Goal: Task Accomplishment & Management: Manage account settings

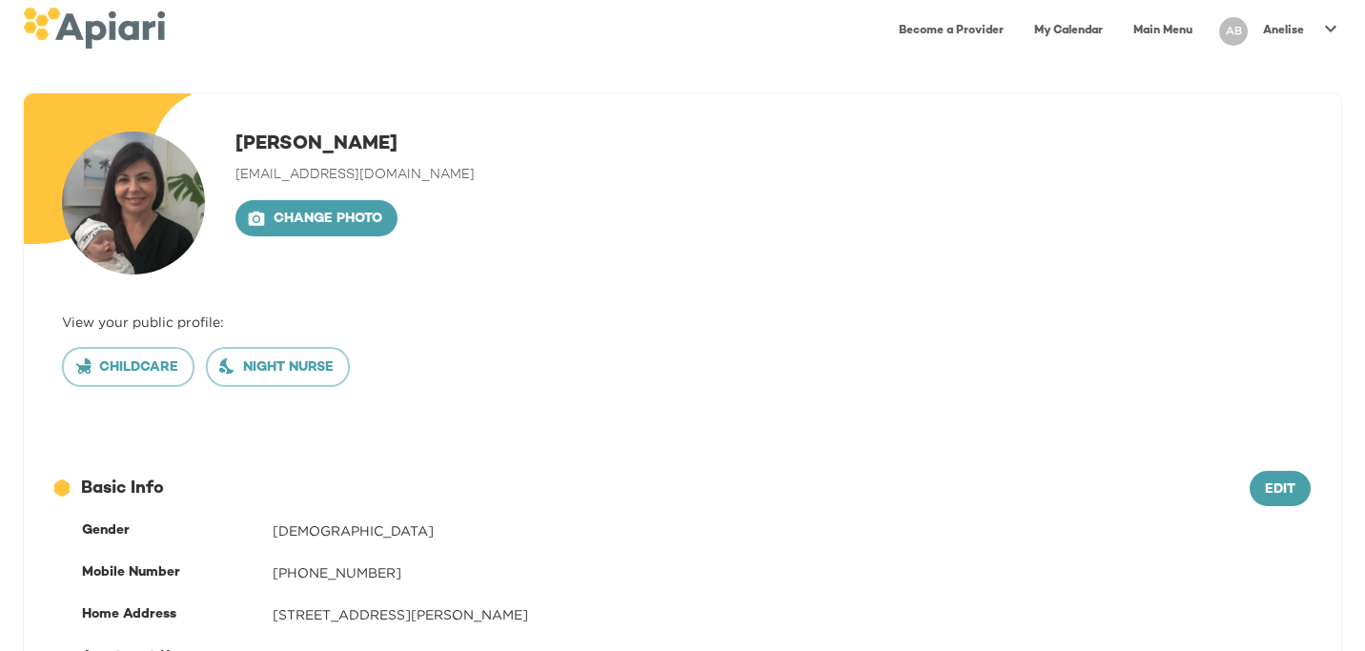
click at [1328, 30] on icon at bounding box center [1331, 28] width 23 height 23
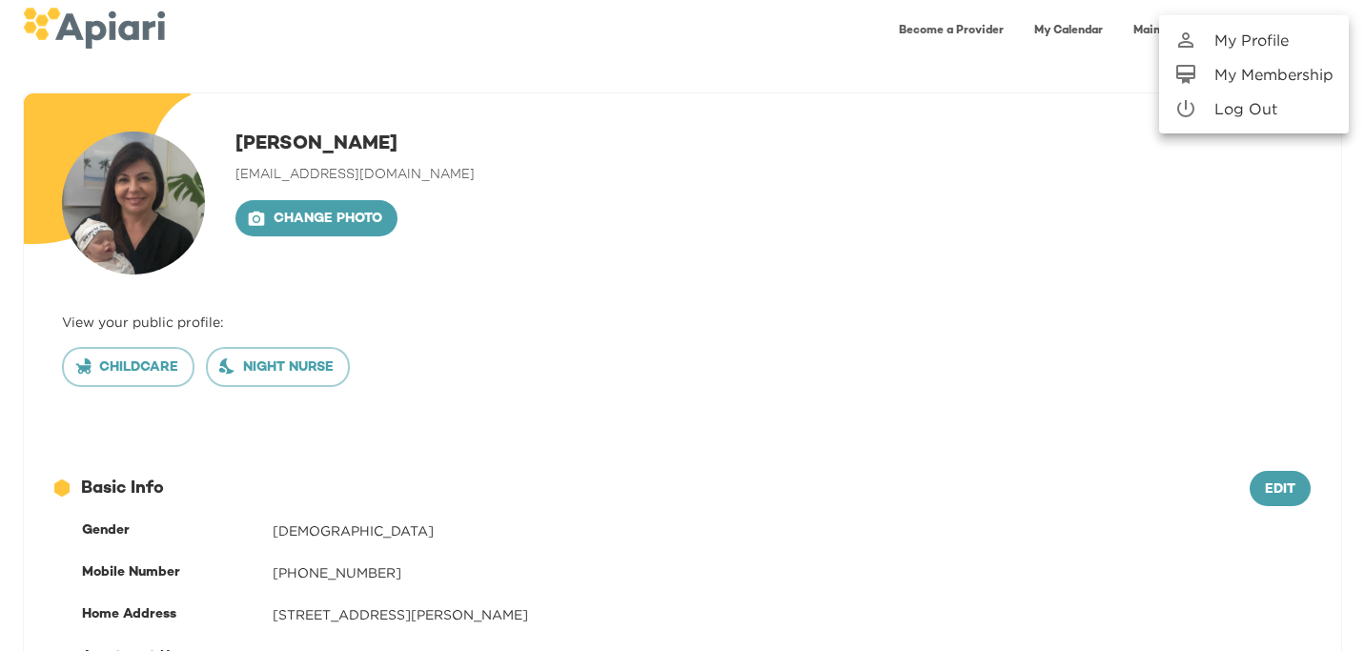
click at [1268, 121] on li "Log Out" at bounding box center [1254, 109] width 190 height 34
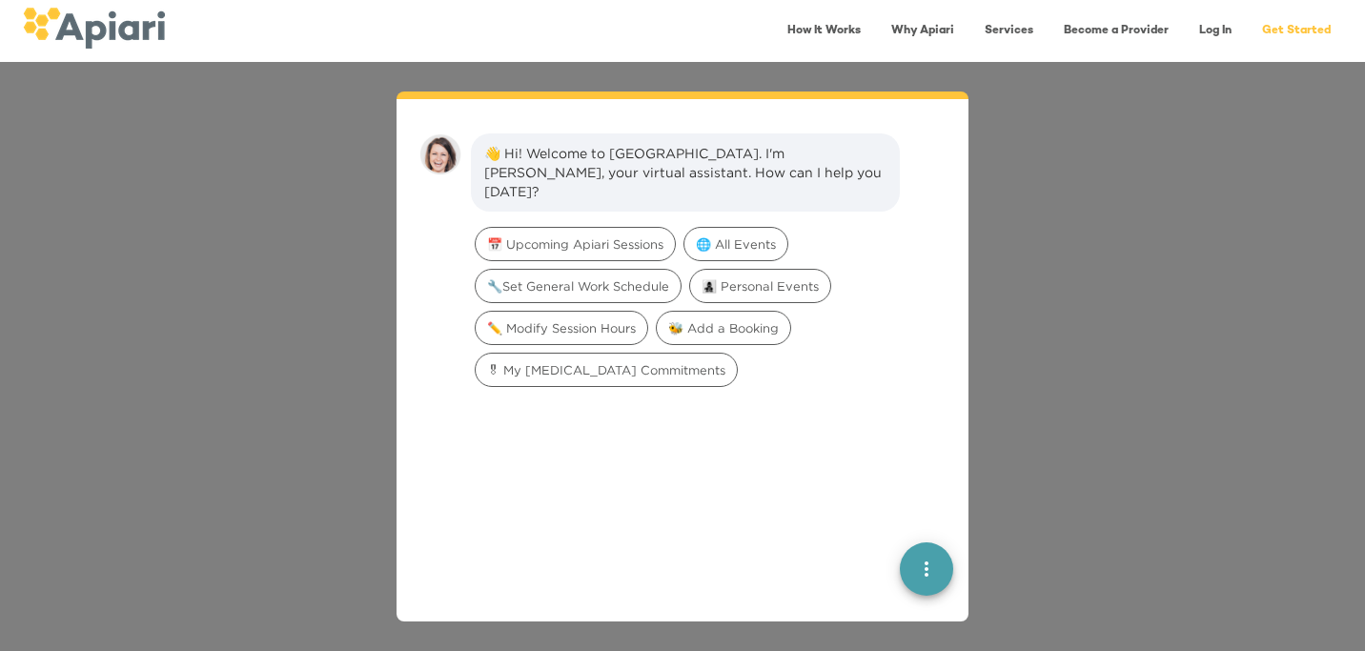
scroll to position [27, 0]
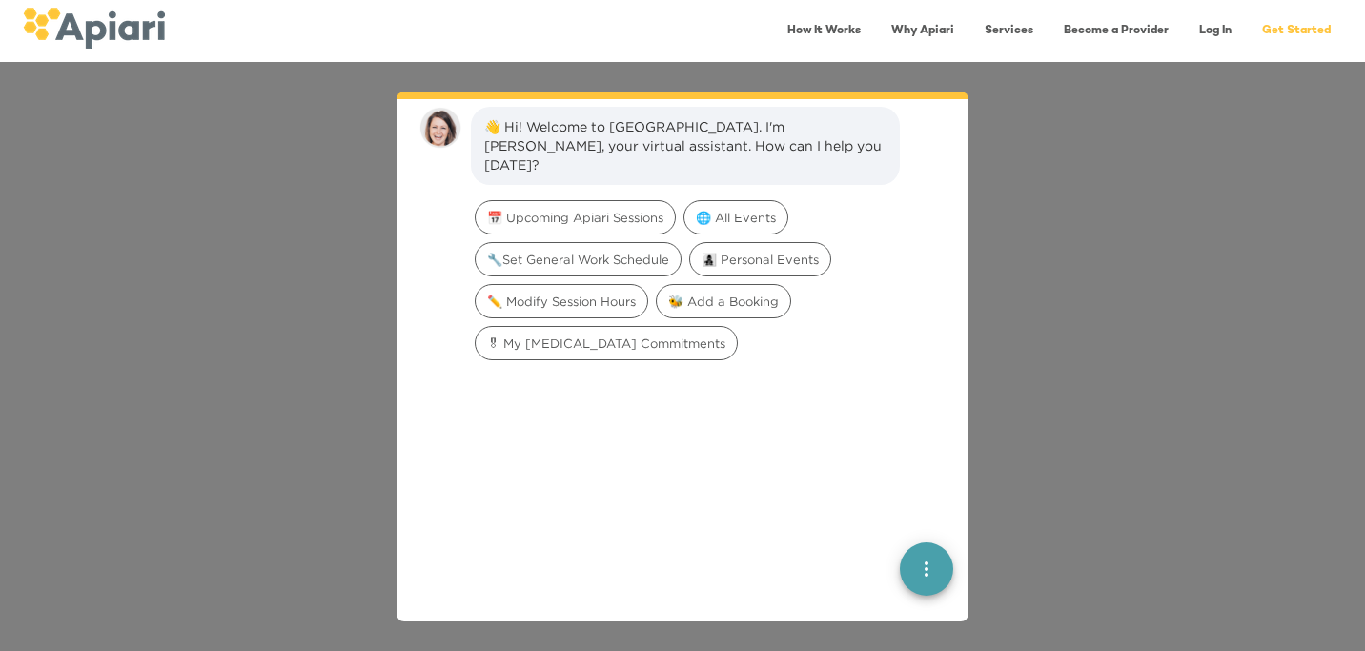
click at [1204, 21] on link "Log In" at bounding box center [1215, 30] width 55 height 39
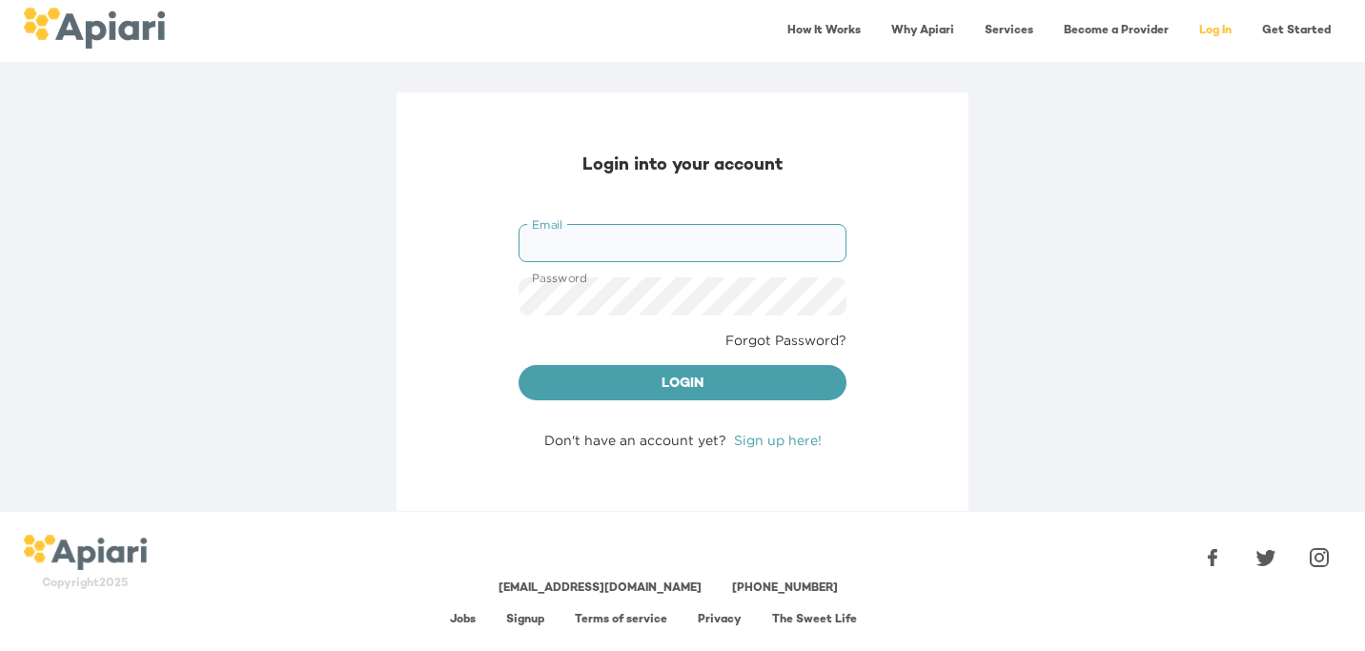
type input "**********"
click at [683, 381] on button "Login" at bounding box center [683, 383] width 328 height 36
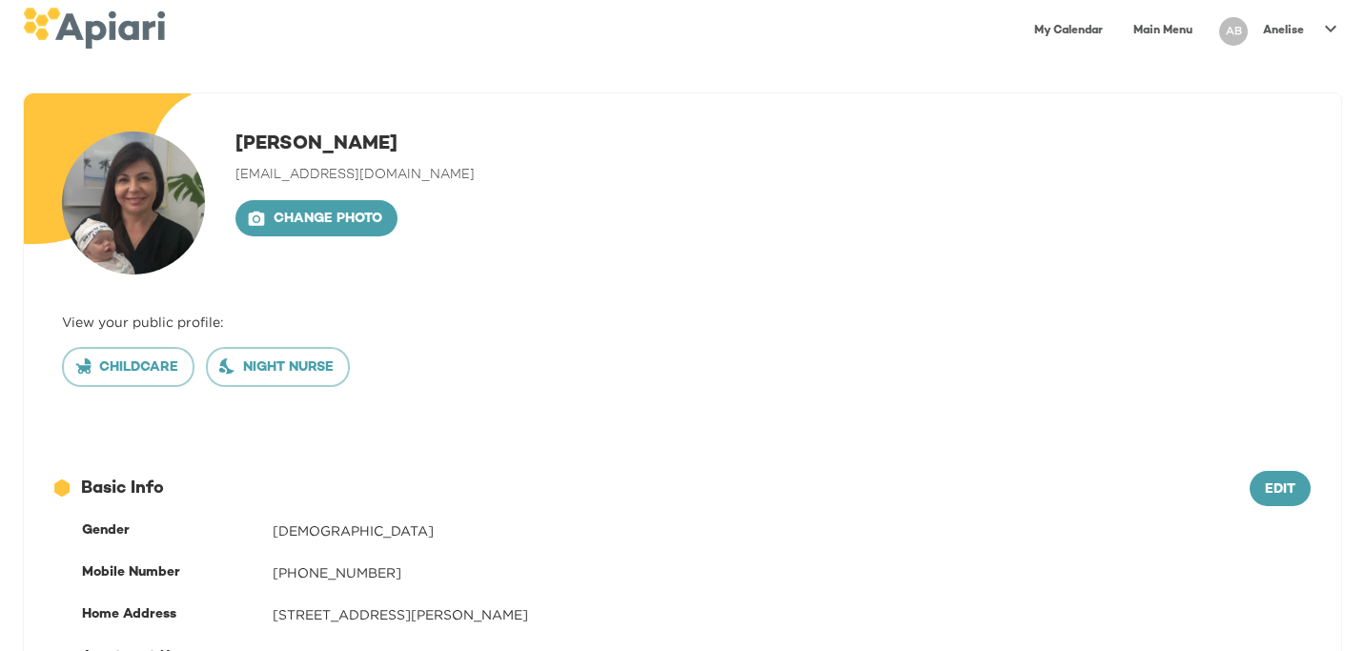
click at [1137, 21] on link "Main Menu" at bounding box center [1163, 30] width 82 height 39
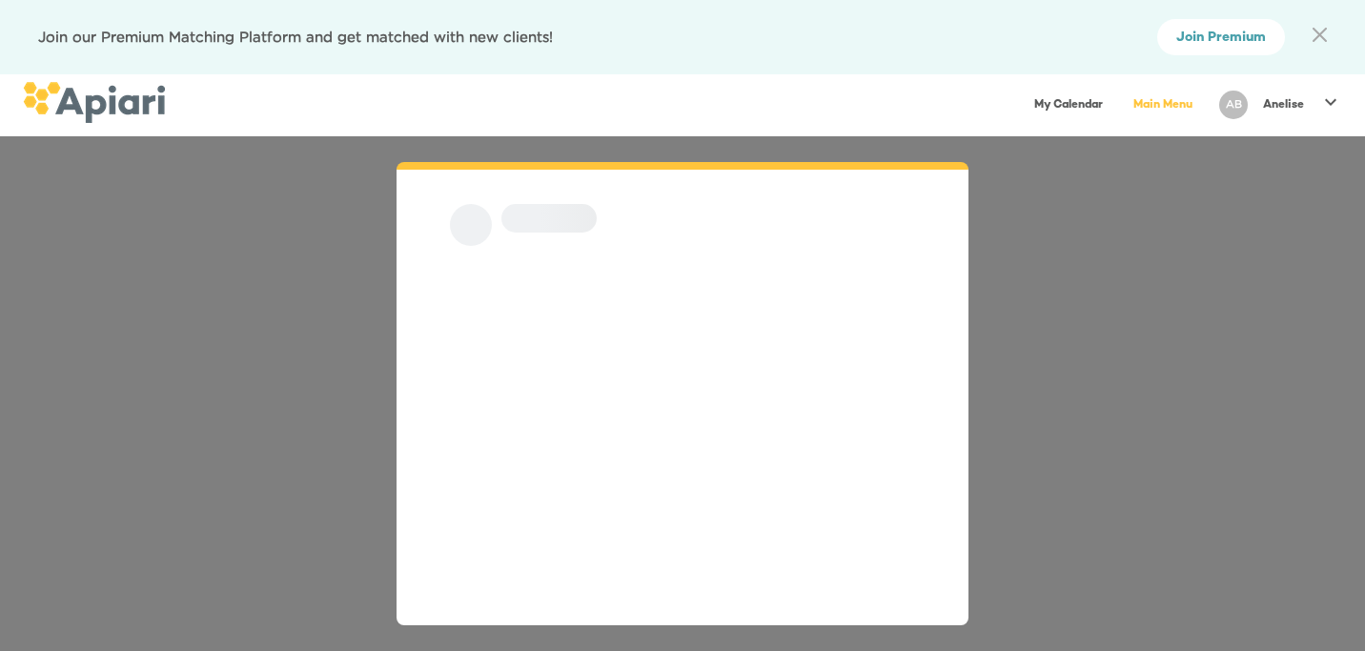
click at [1055, 107] on link "My Calendar" at bounding box center [1069, 105] width 92 height 39
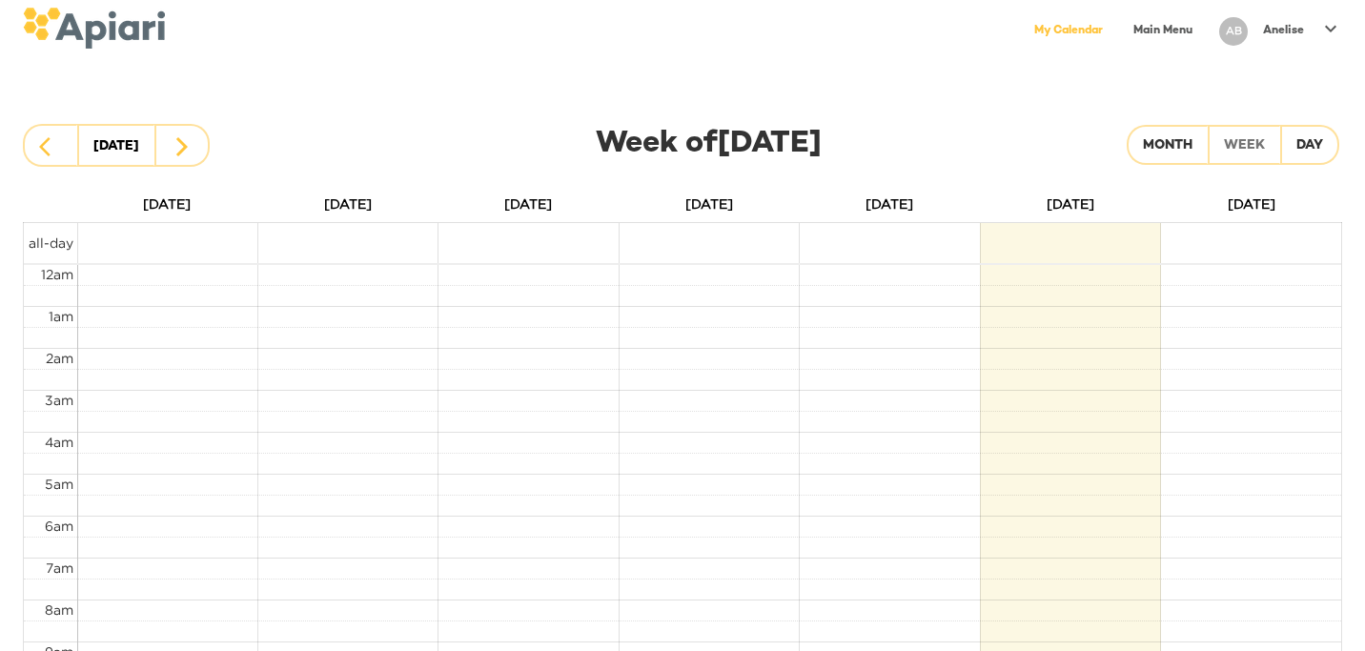
click at [1291, 26] on p "Anelise" at bounding box center [1283, 31] width 41 height 16
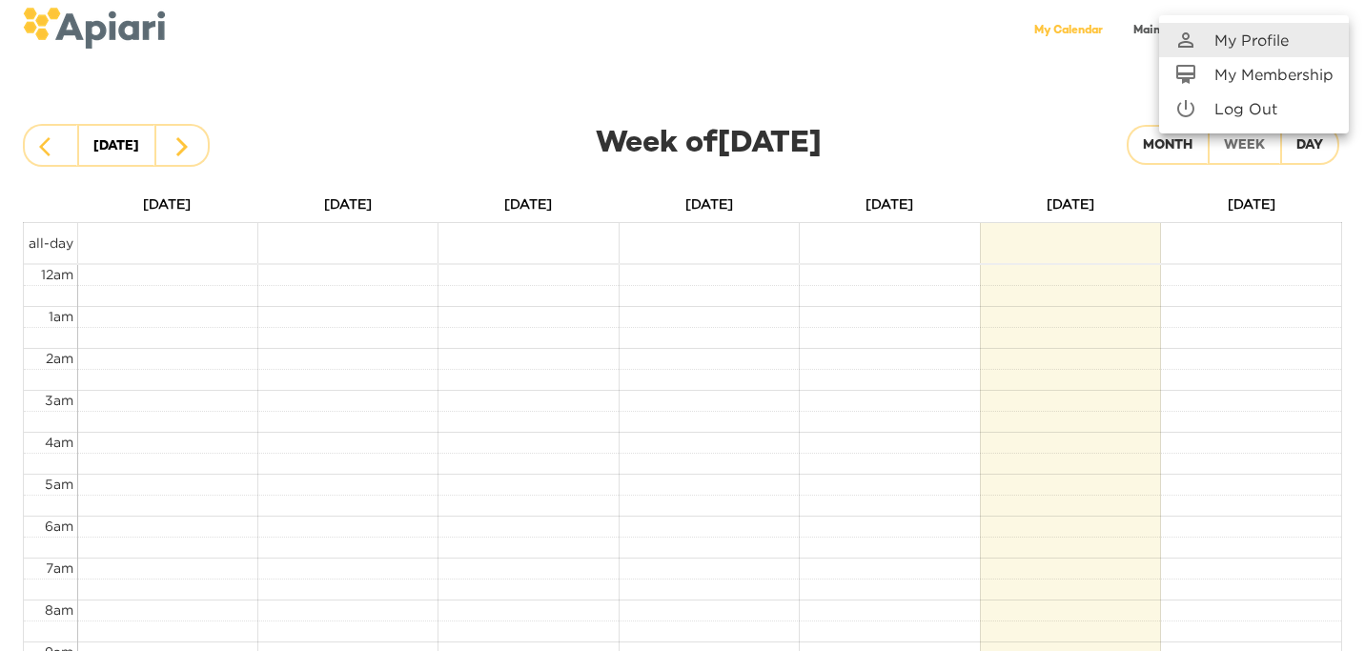
click at [1237, 85] on p "My Membership" at bounding box center [1274, 74] width 119 height 23
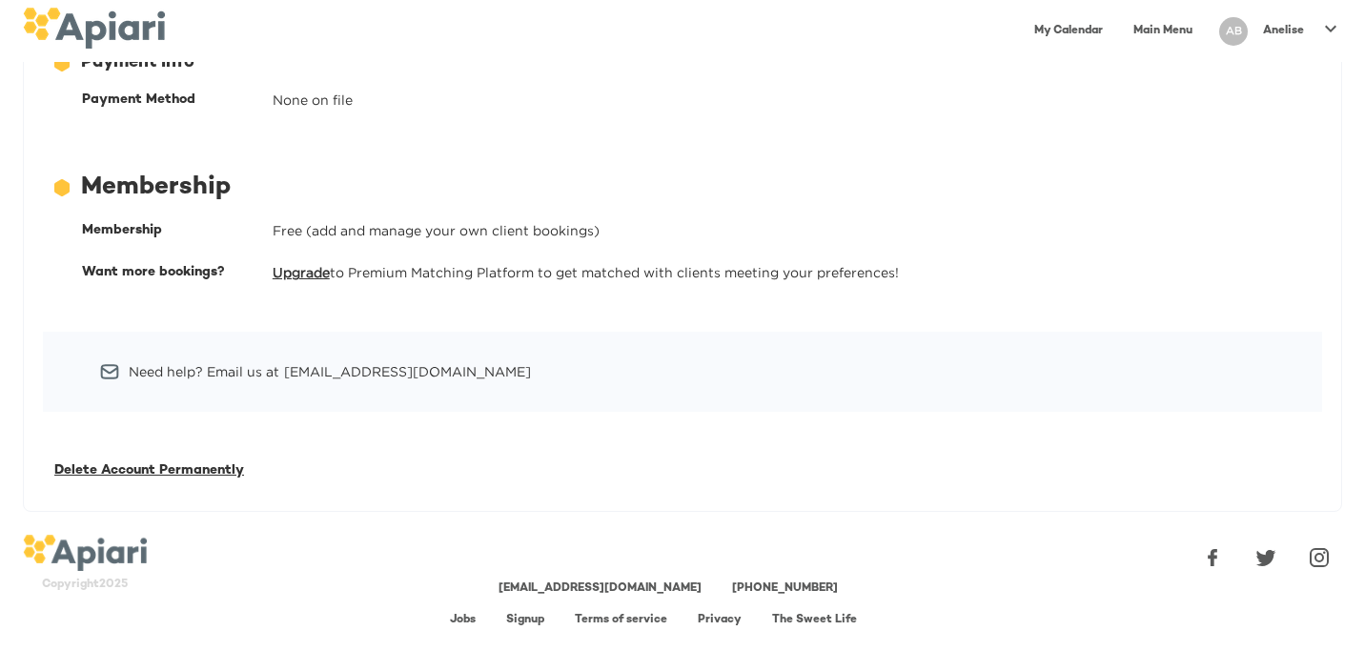
scroll to position [72, 0]
click at [604, 586] on link "[EMAIL_ADDRESS][DOMAIN_NAME]" at bounding box center [600, 590] width 203 height 12
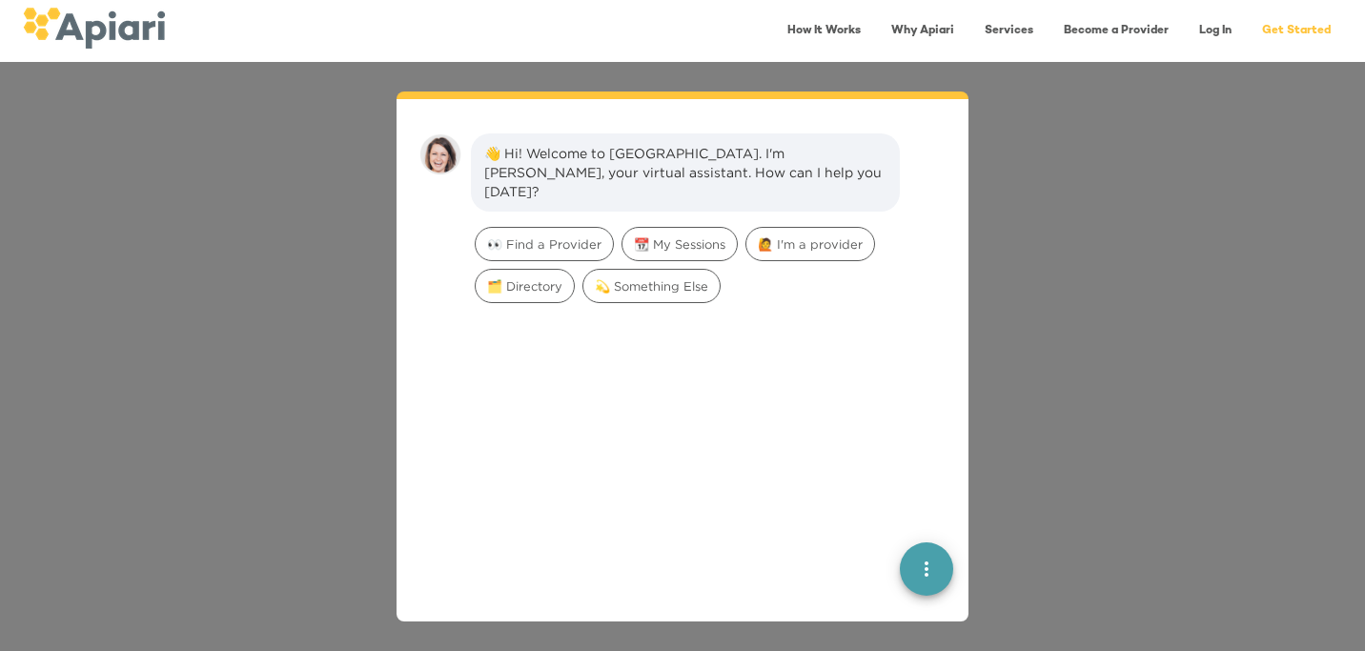
scroll to position [27, 0]
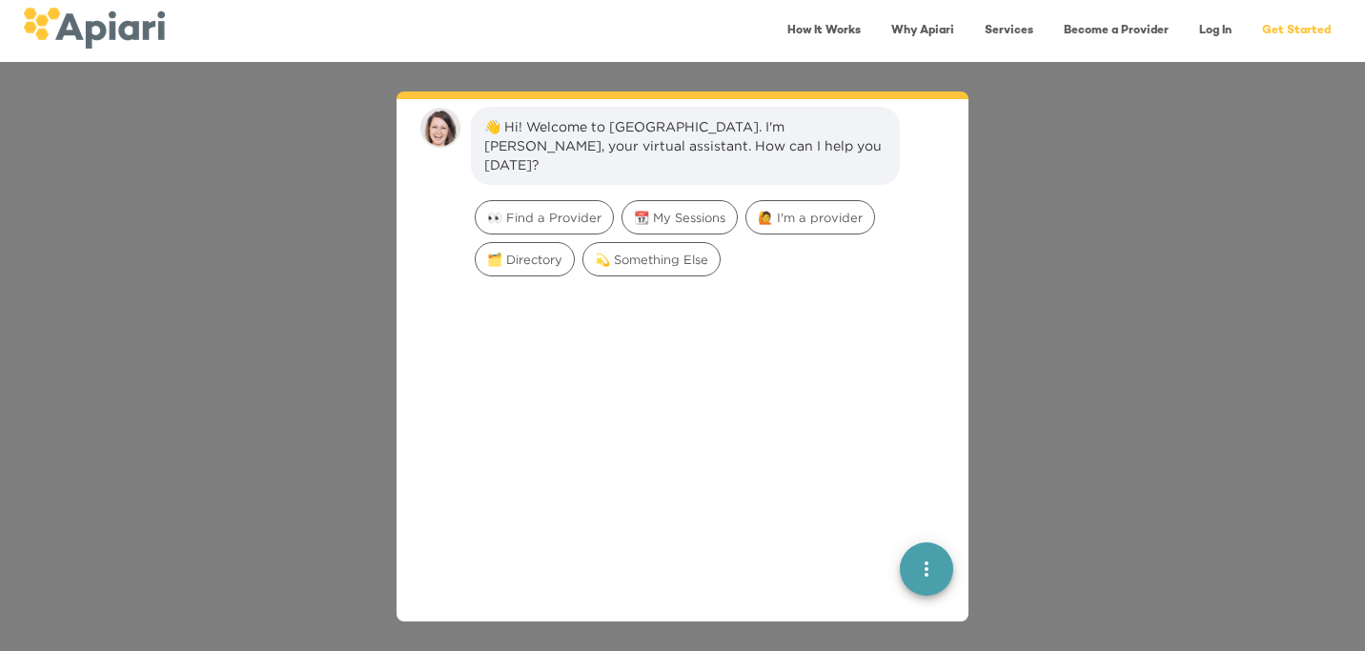
click at [1213, 26] on link "Log In" at bounding box center [1215, 30] width 55 height 39
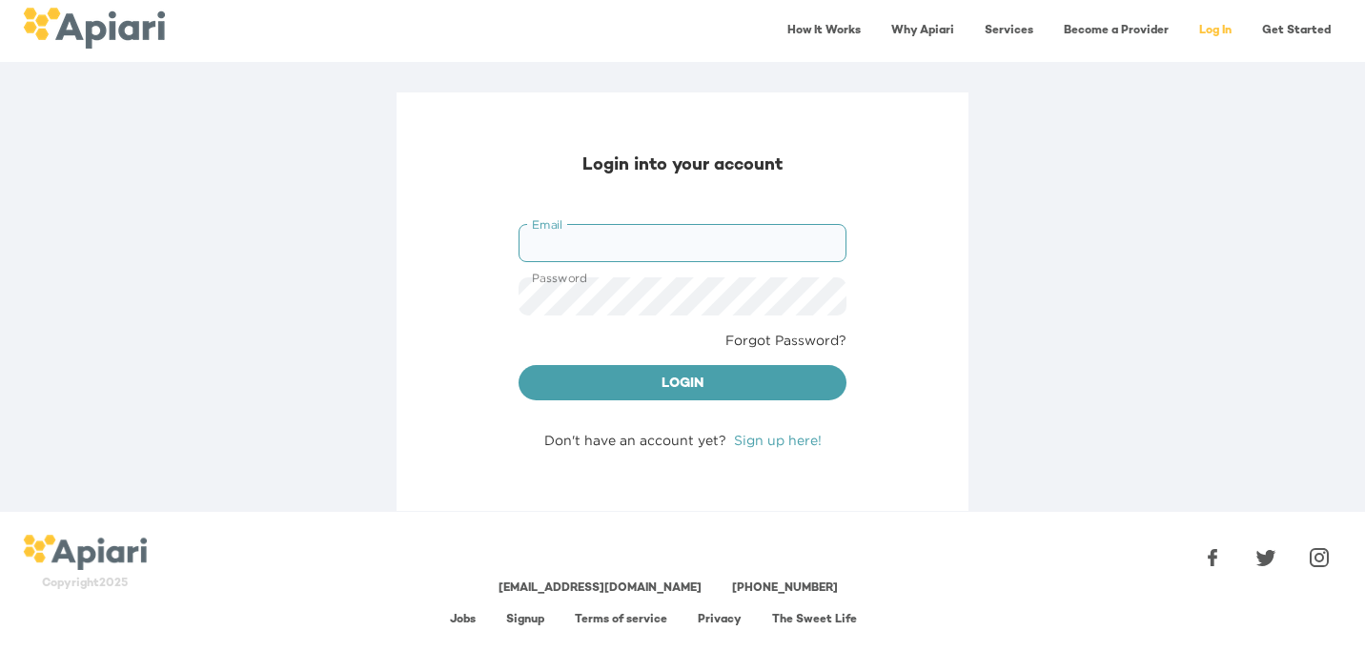
type input "**********"
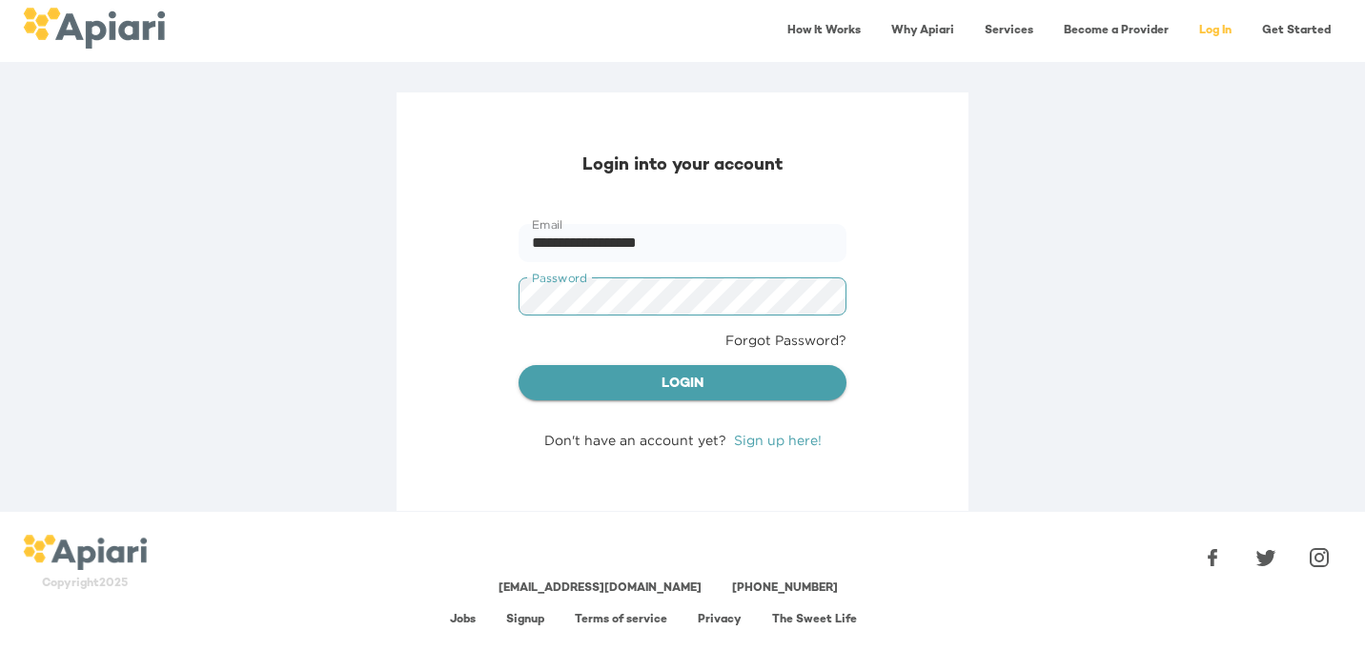
click at [691, 384] on span "Login" at bounding box center [682, 385] width 297 height 24
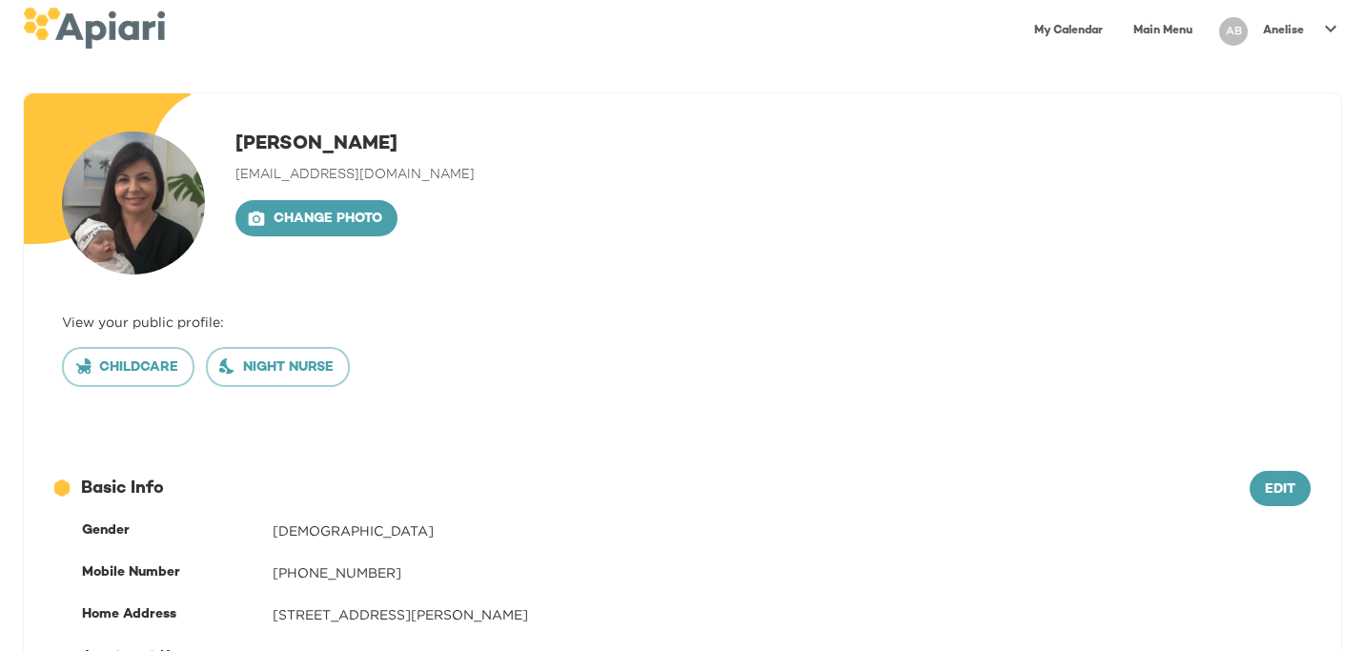
click at [1152, 31] on link "Main Menu" at bounding box center [1163, 30] width 82 height 39
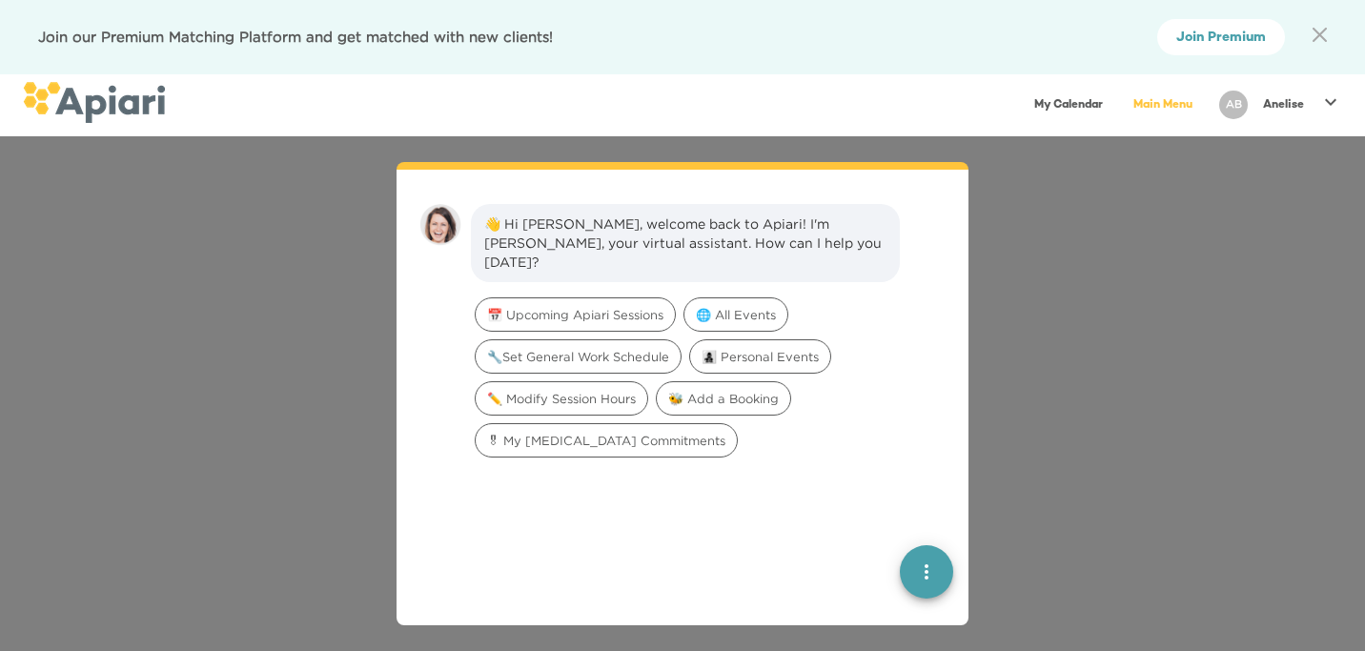
scroll to position [27, 0]
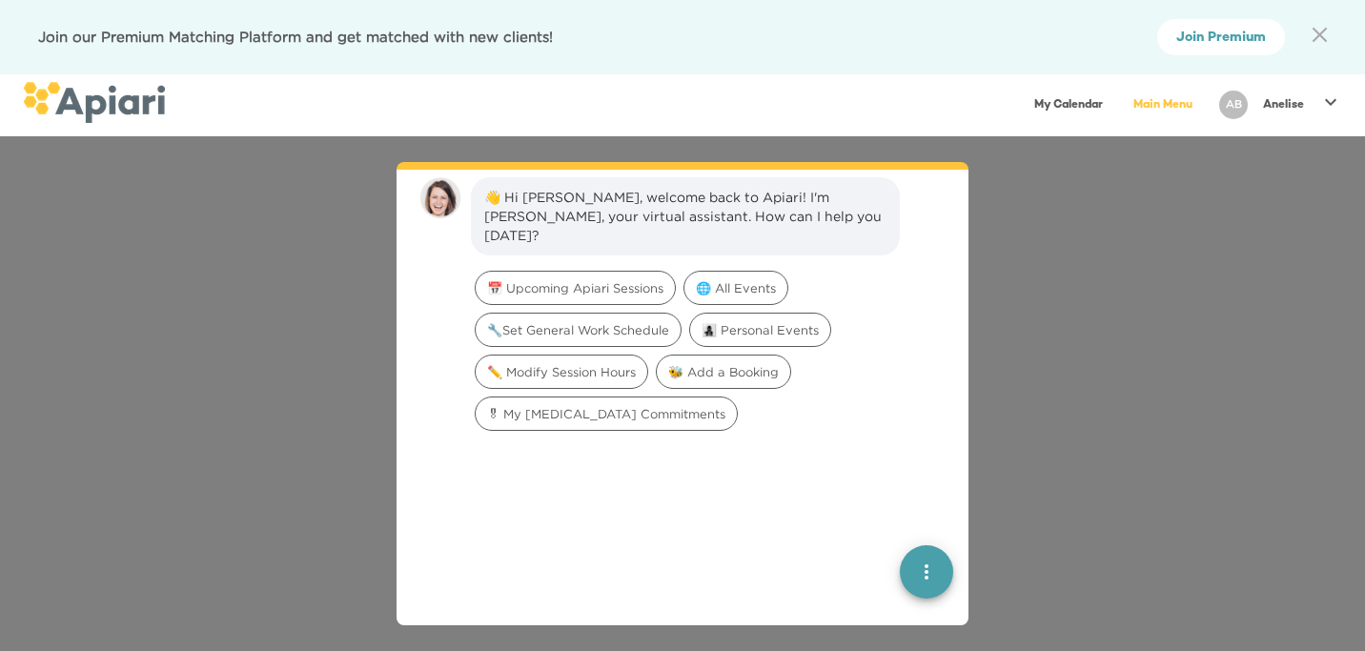
click at [1278, 102] on p "Anelise" at bounding box center [1283, 105] width 41 height 16
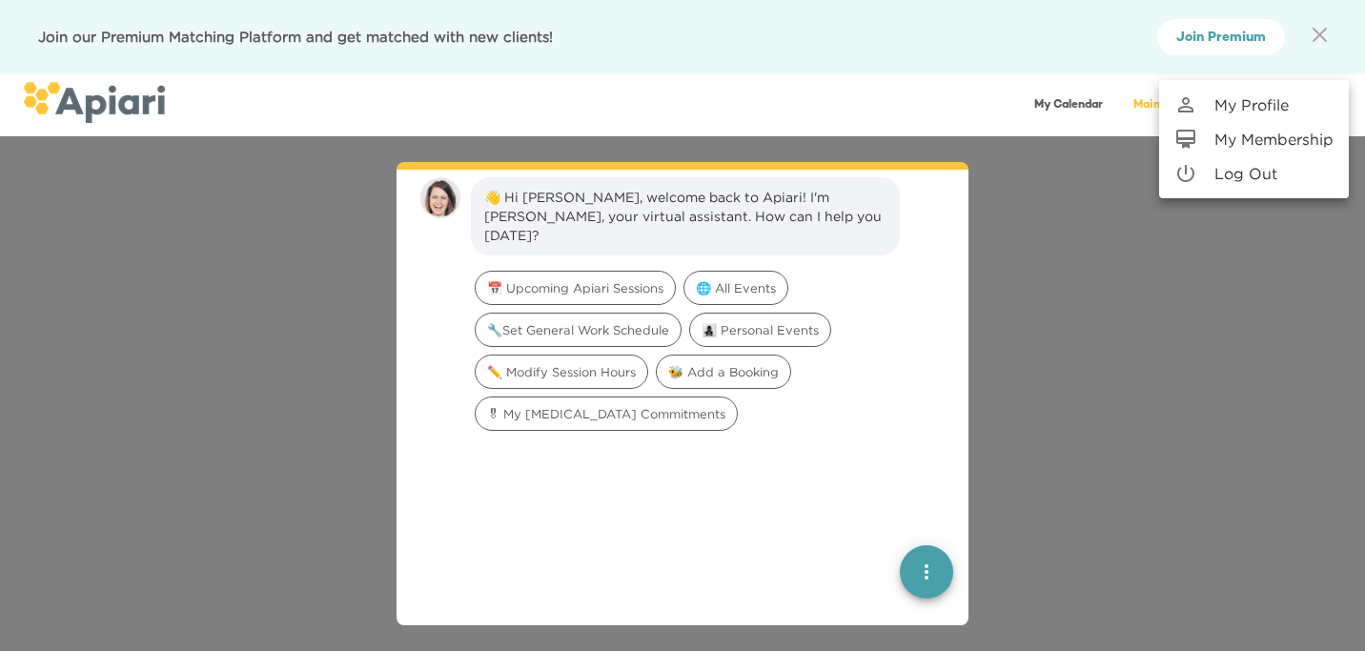
click at [1043, 102] on div at bounding box center [682, 325] width 1365 height 651
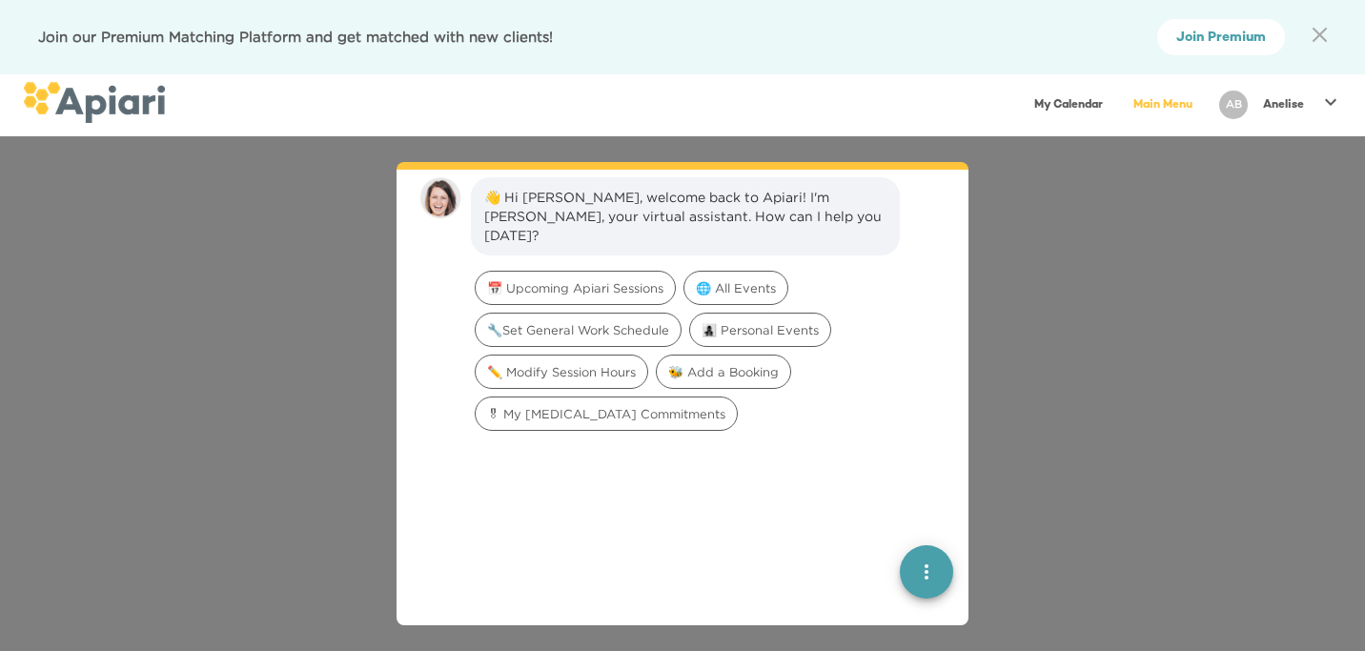
click at [1320, 29] on icon "A1D20667-DBDC-461F-895E-AC602C3246CF Created with sketchtool." at bounding box center [1320, 35] width 14 height 14
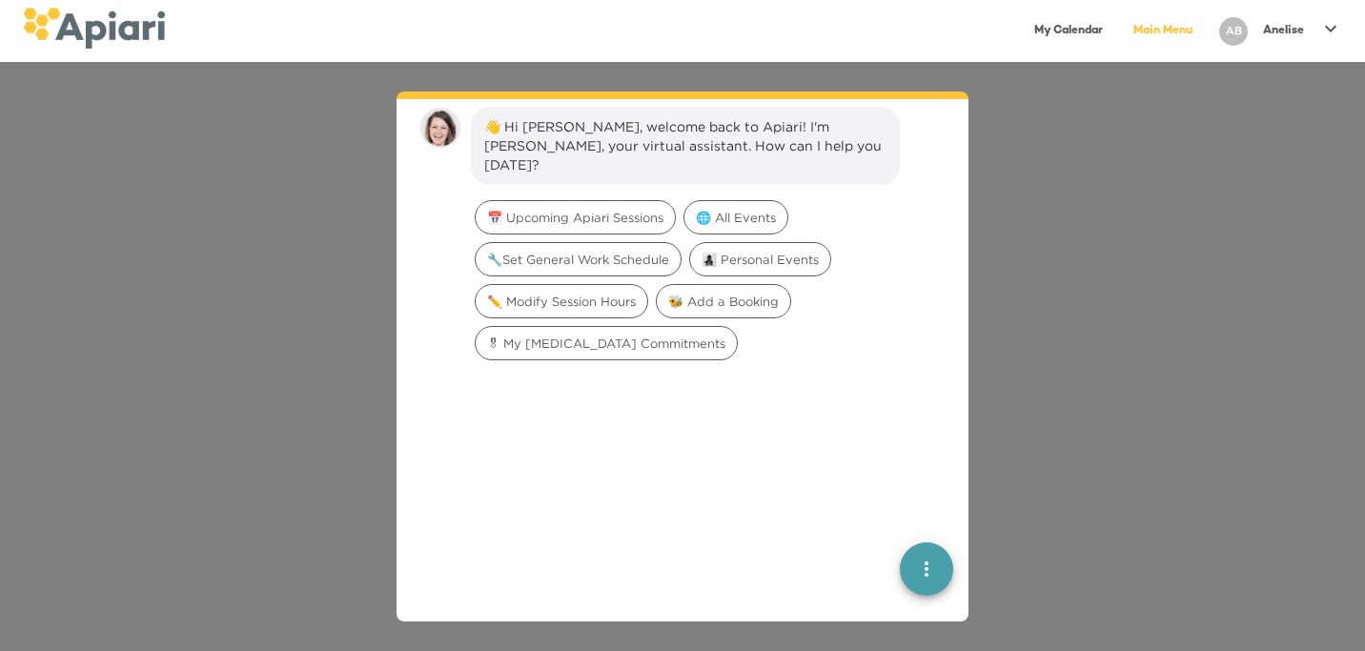
click at [1053, 26] on link "My Calendar" at bounding box center [1069, 30] width 92 height 39
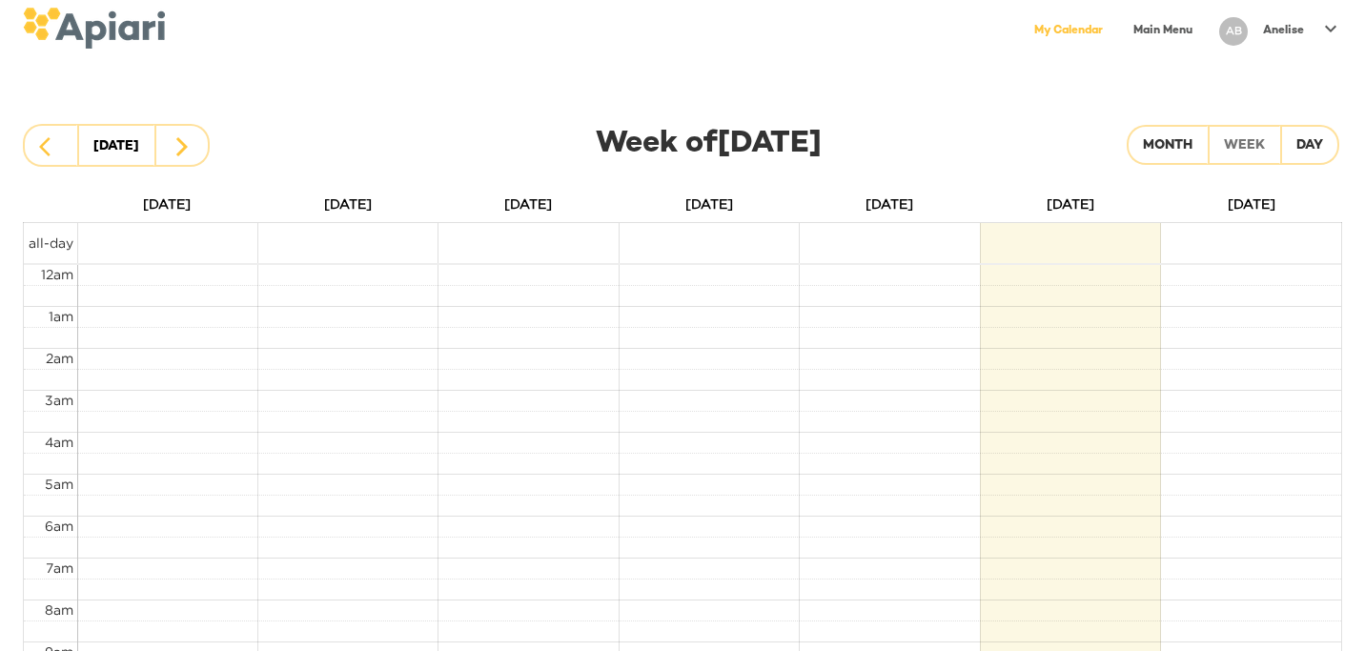
click at [1295, 31] on p "Anelise" at bounding box center [1283, 31] width 41 height 16
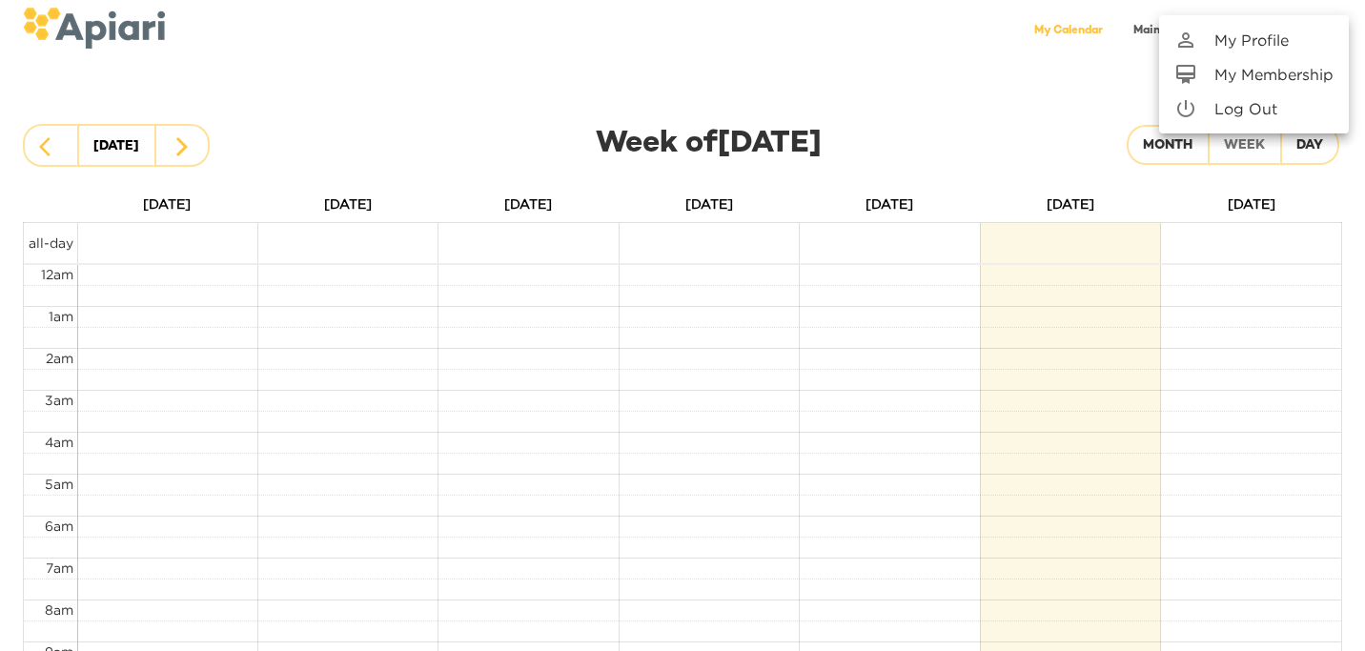
click at [1219, 67] on p "My Membership" at bounding box center [1274, 74] width 119 height 23
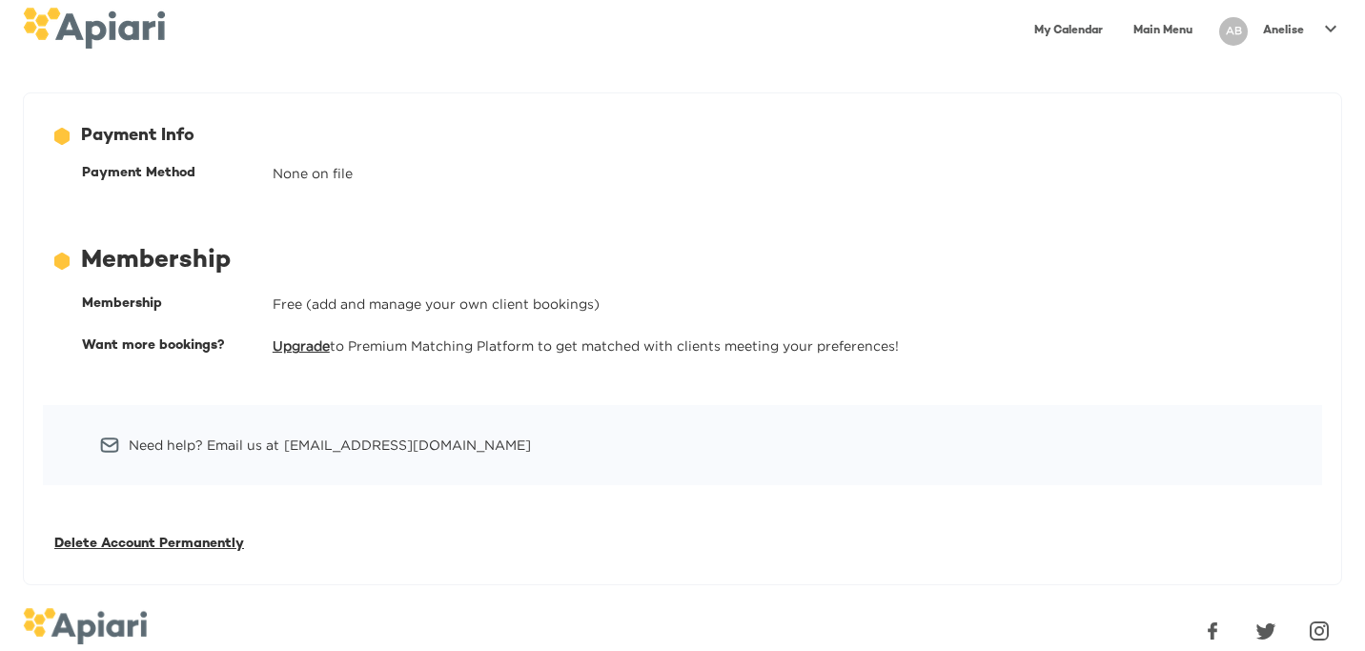
click at [1165, 27] on link "Main Menu" at bounding box center [1163, 30] width 82 height 39
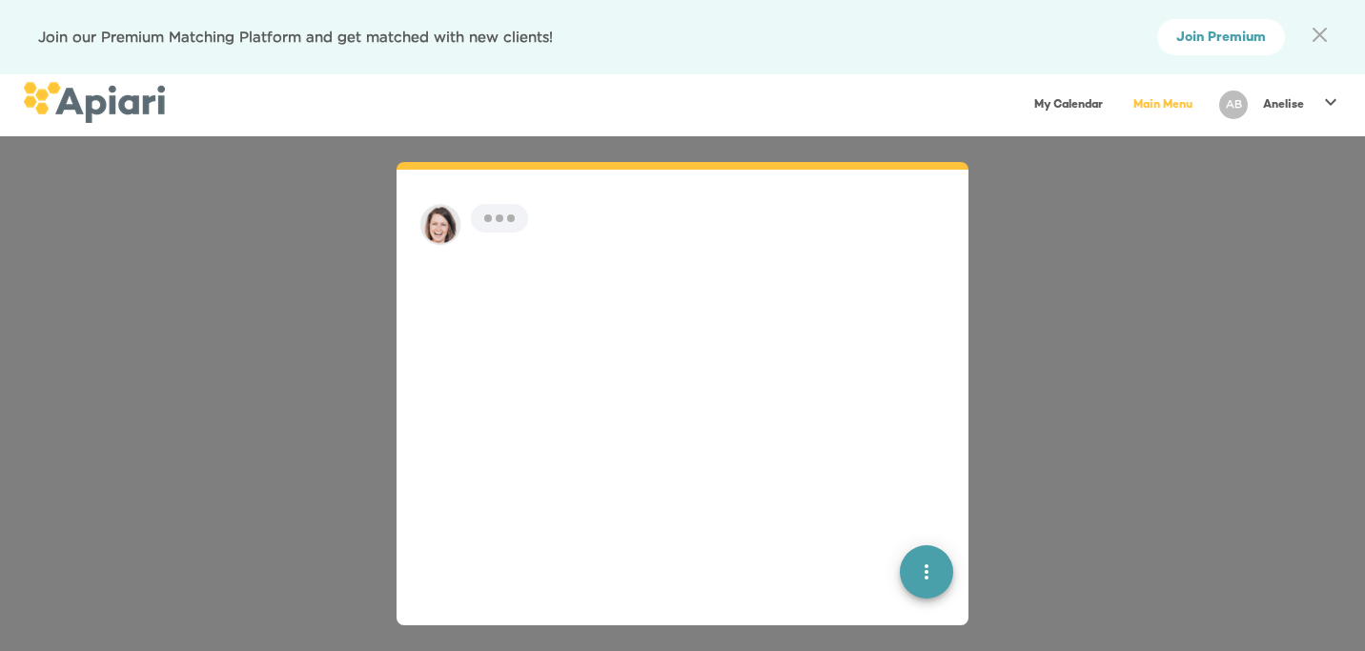
scroll to position [27, 0]
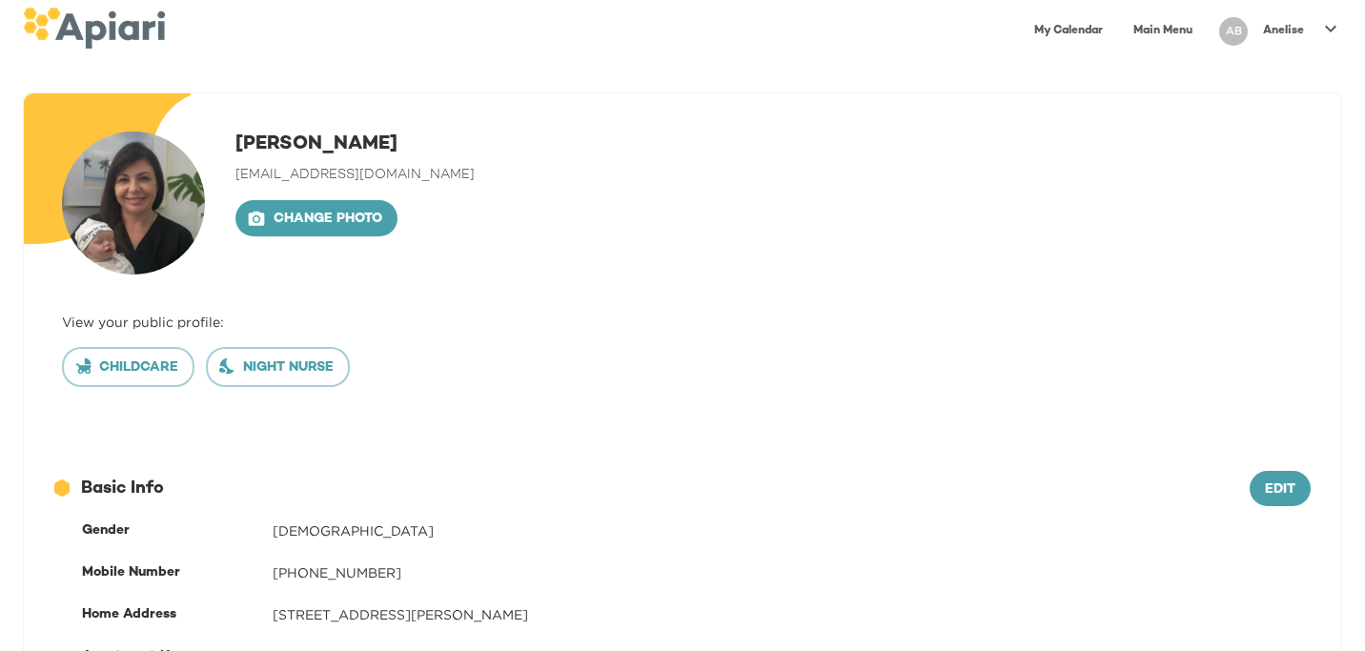
click at [1164, 31] on link "Main Menu" at bounding box center [1163, 30] width 82 height 39
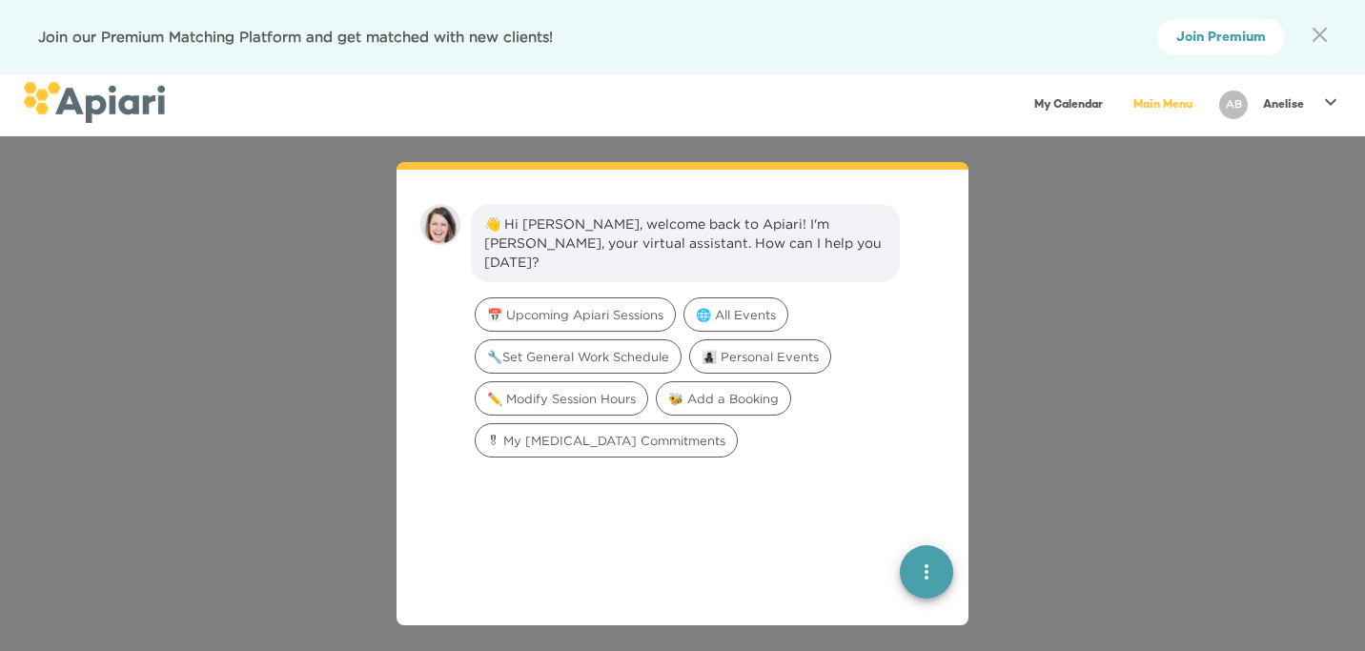
scroll to position [27, 0]
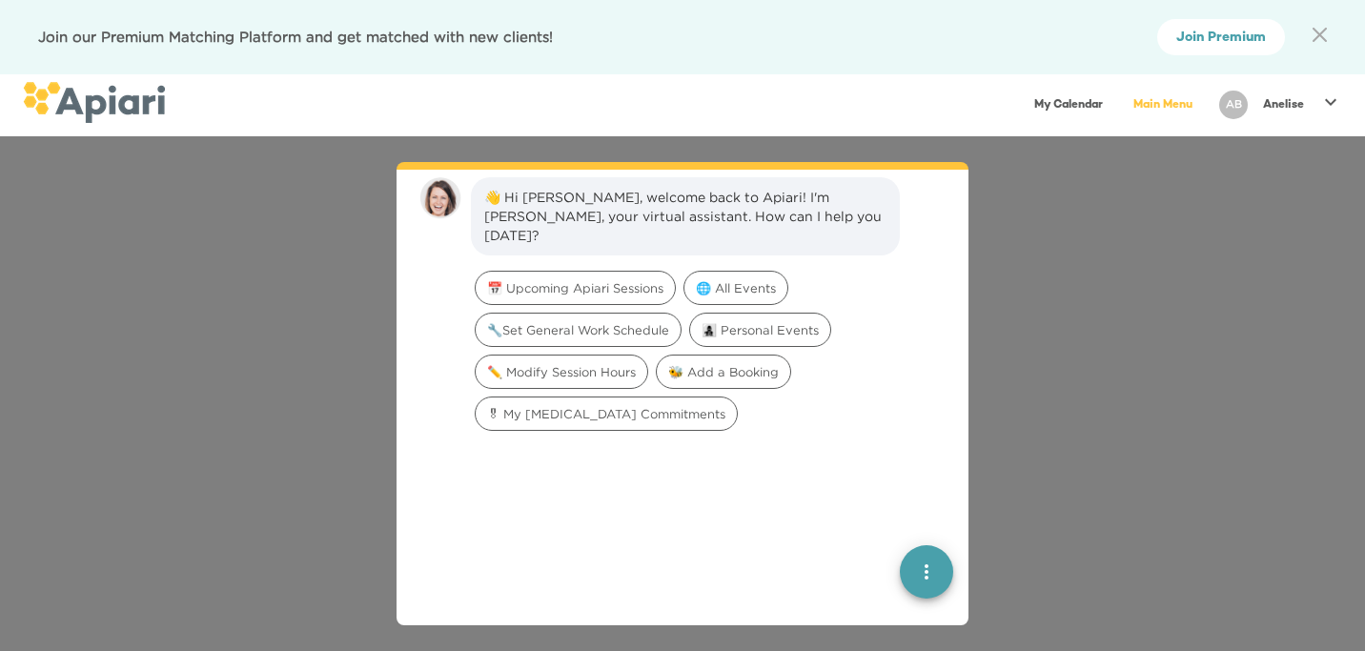
click at [926, 563] on icon "quick menu" at bounding box center [926, 572] width 23 height 23
click at [720, 279] on span "🌐 All Events" at bounding box center [736, 288] width 103 height 18
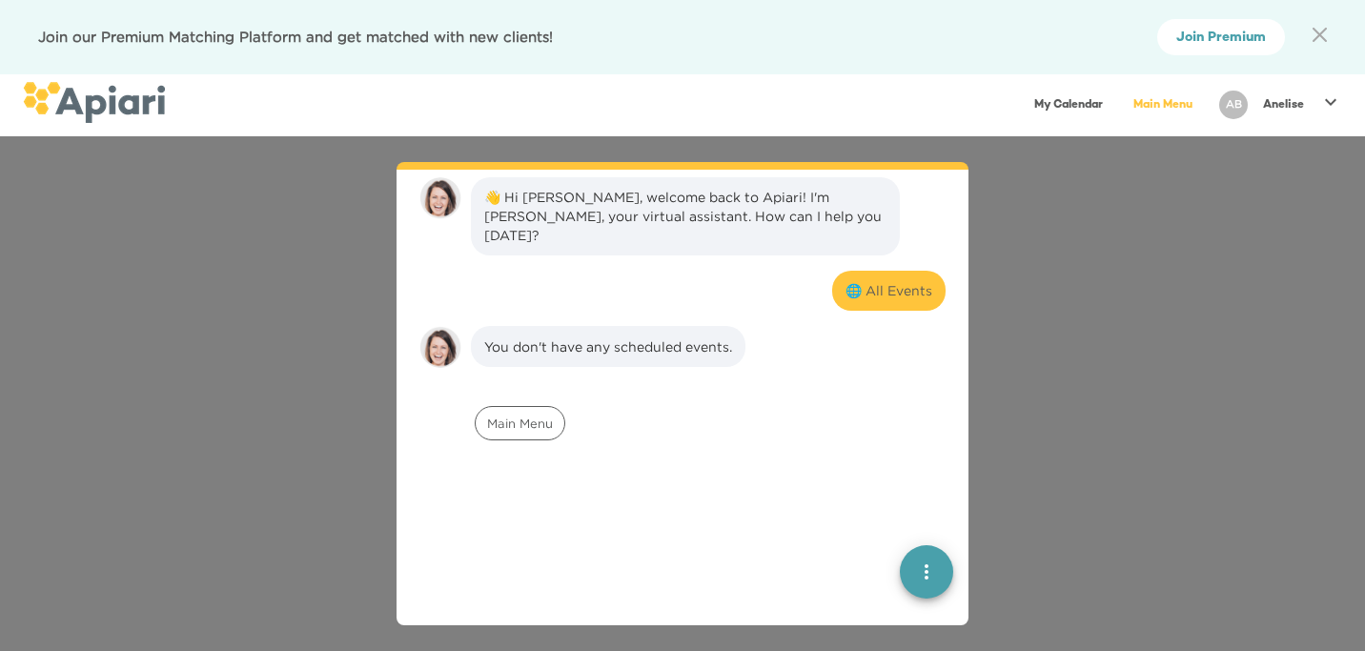
scroll to position [157, 0]
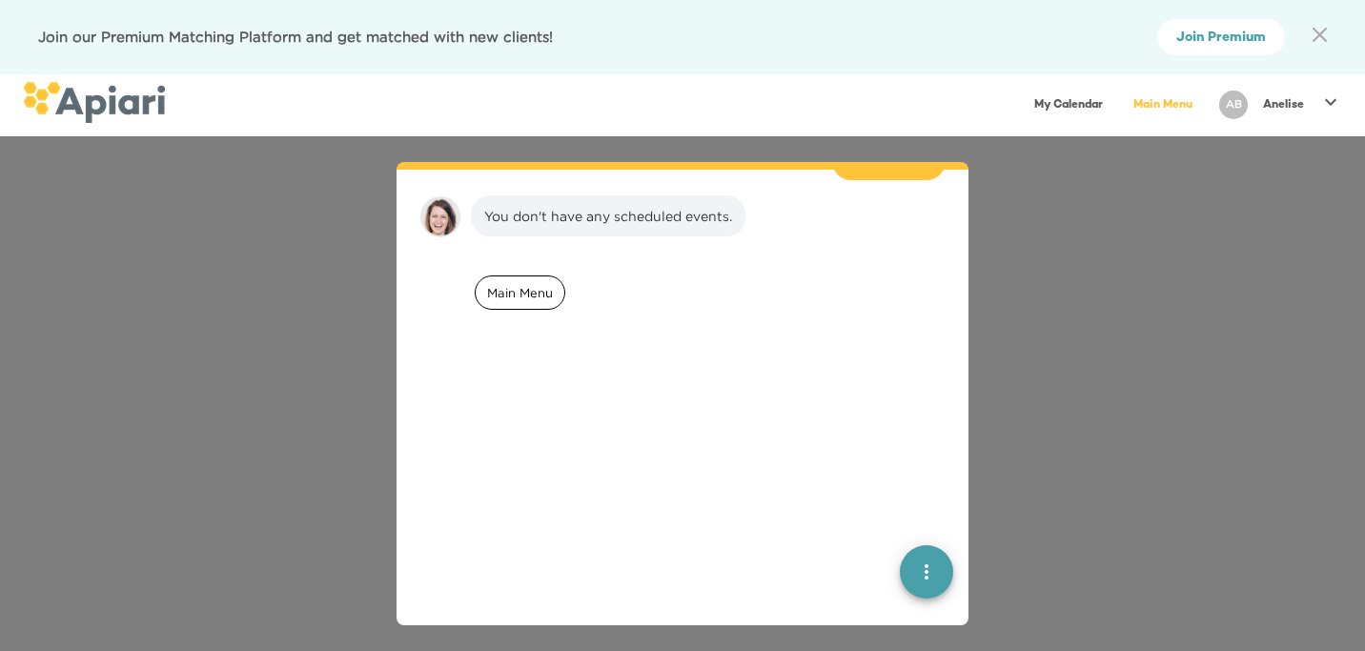
click at [522, 284] on span "Main Menu" at bounding box center [520, 293] width 89 height 18
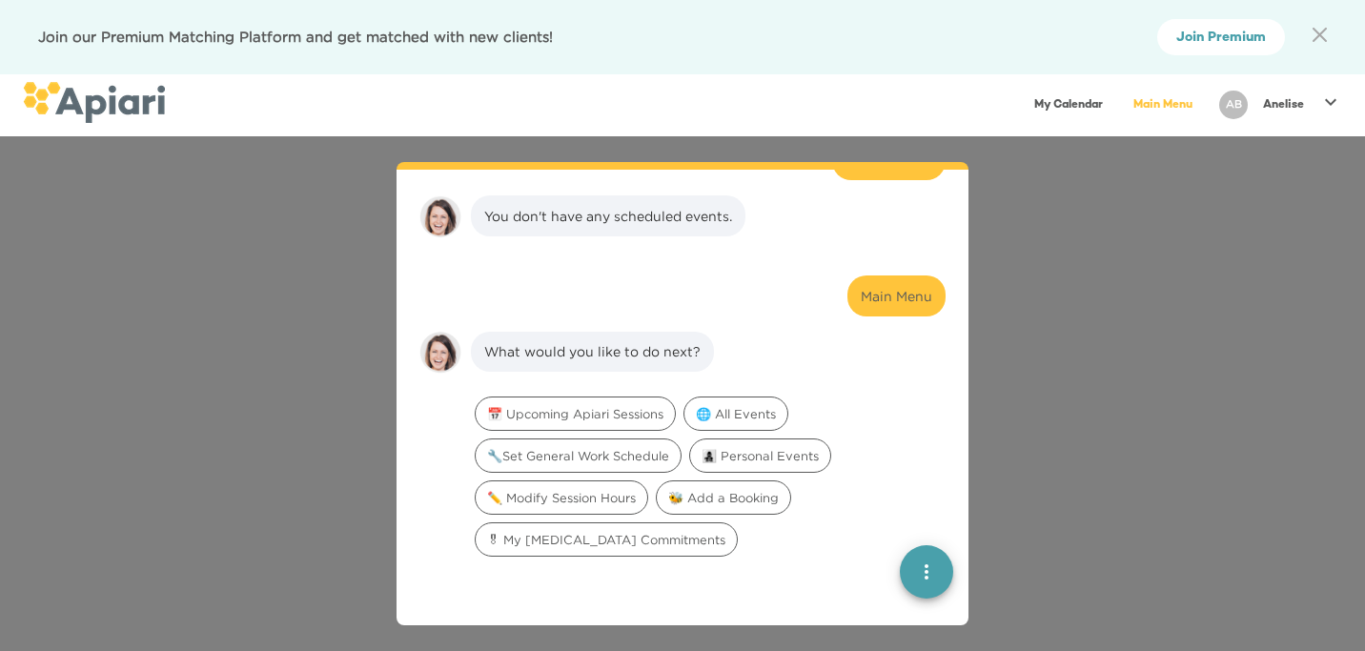
scroll to position [293, 0]
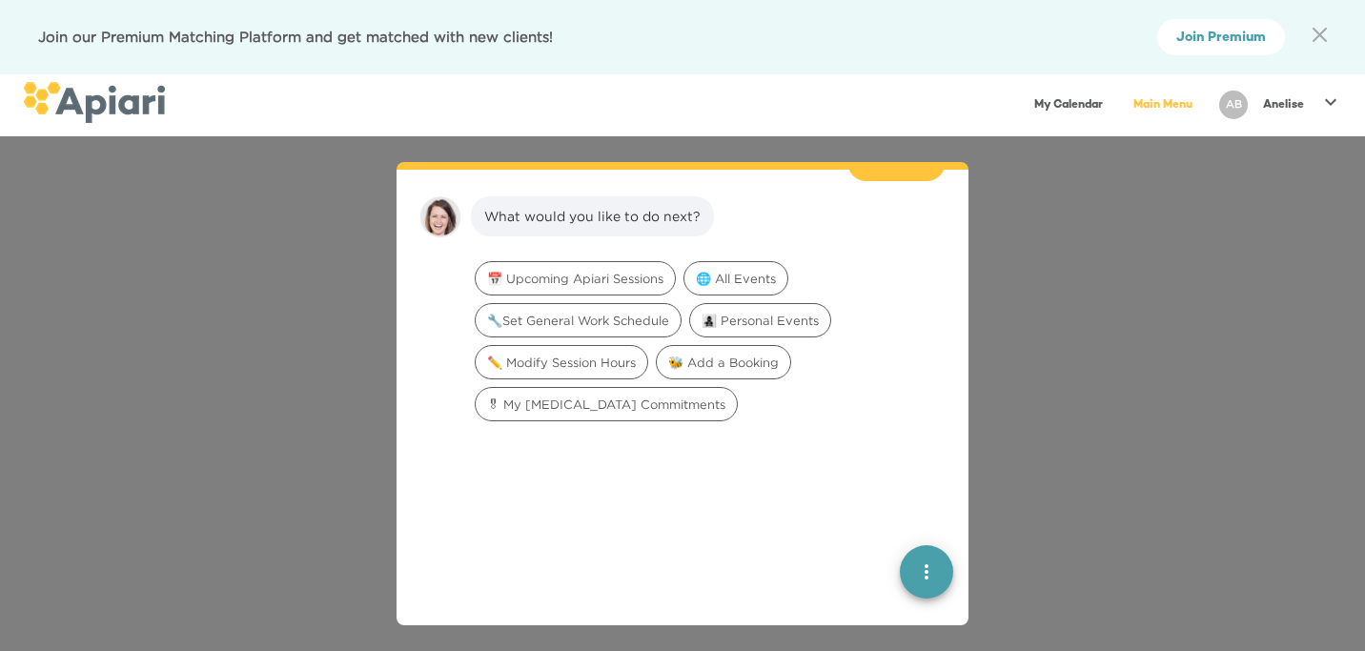
click at [1066, 99] on link "My Calendar" at bounding box center [1069, 105] width 92 height 39
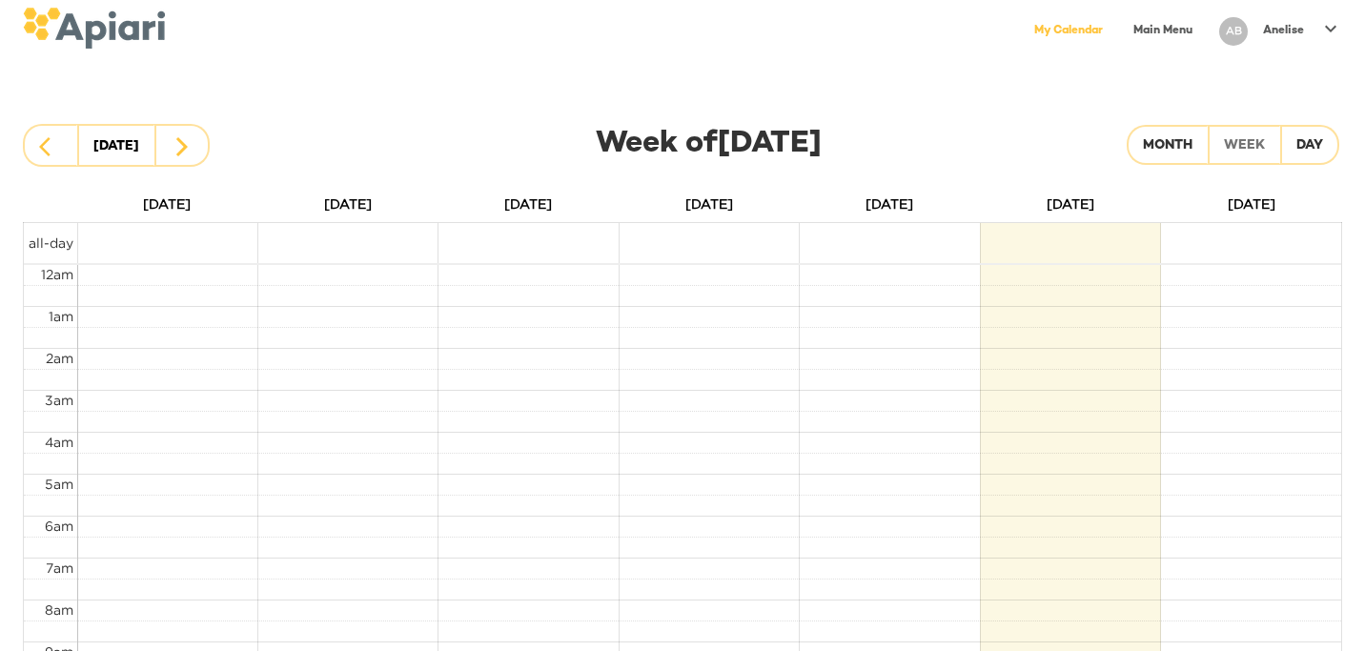
click at [1072, 36] on link "My Calendar" at bounding box center [1069, 30] width 92 height 39
click at [1169, 29] on link "Main Menu" at bounding box center [1163, 30] width 82 height 39
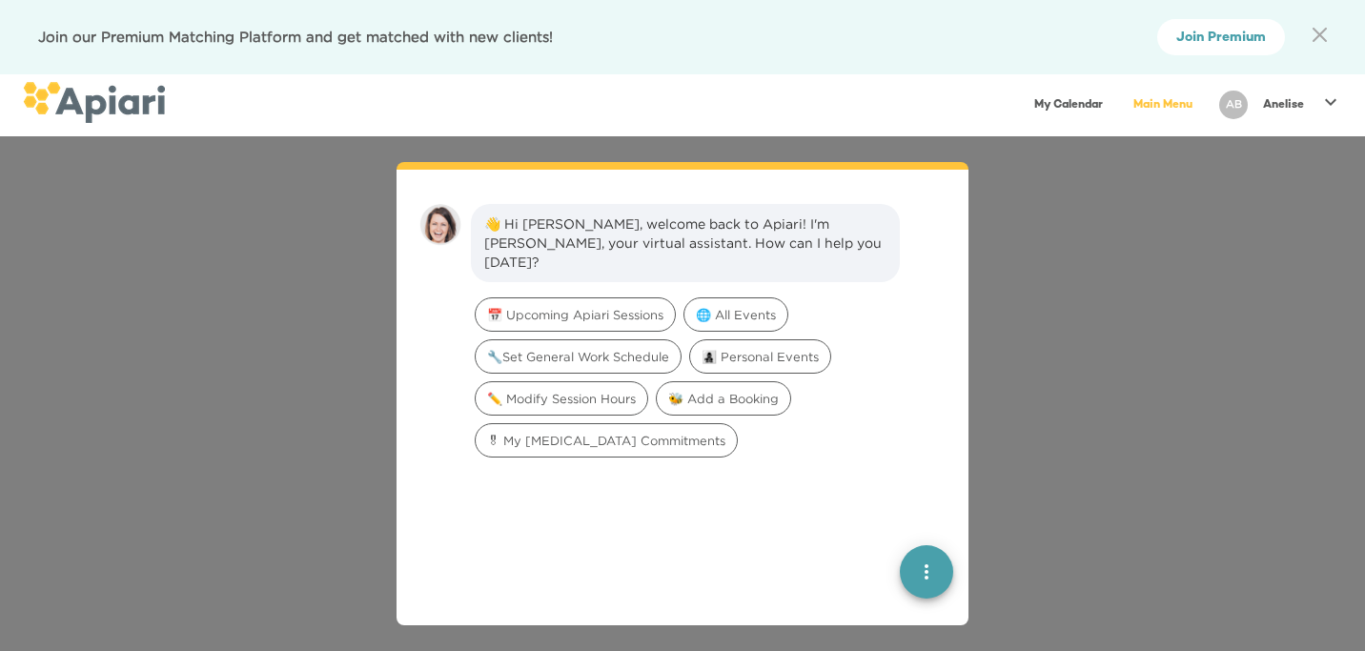
scroll to position [27, 0]
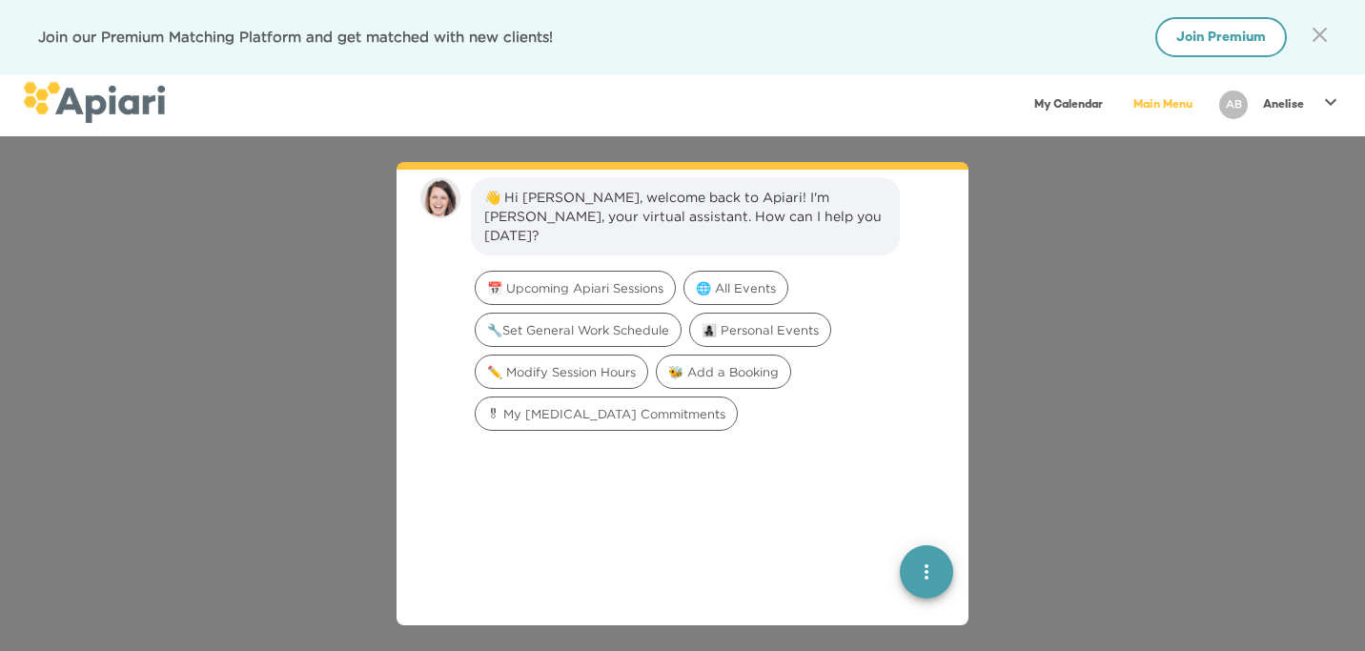
click at [1230, 36] on span "Join Premium" at bounding box center [1222, 39] width 90 height 24
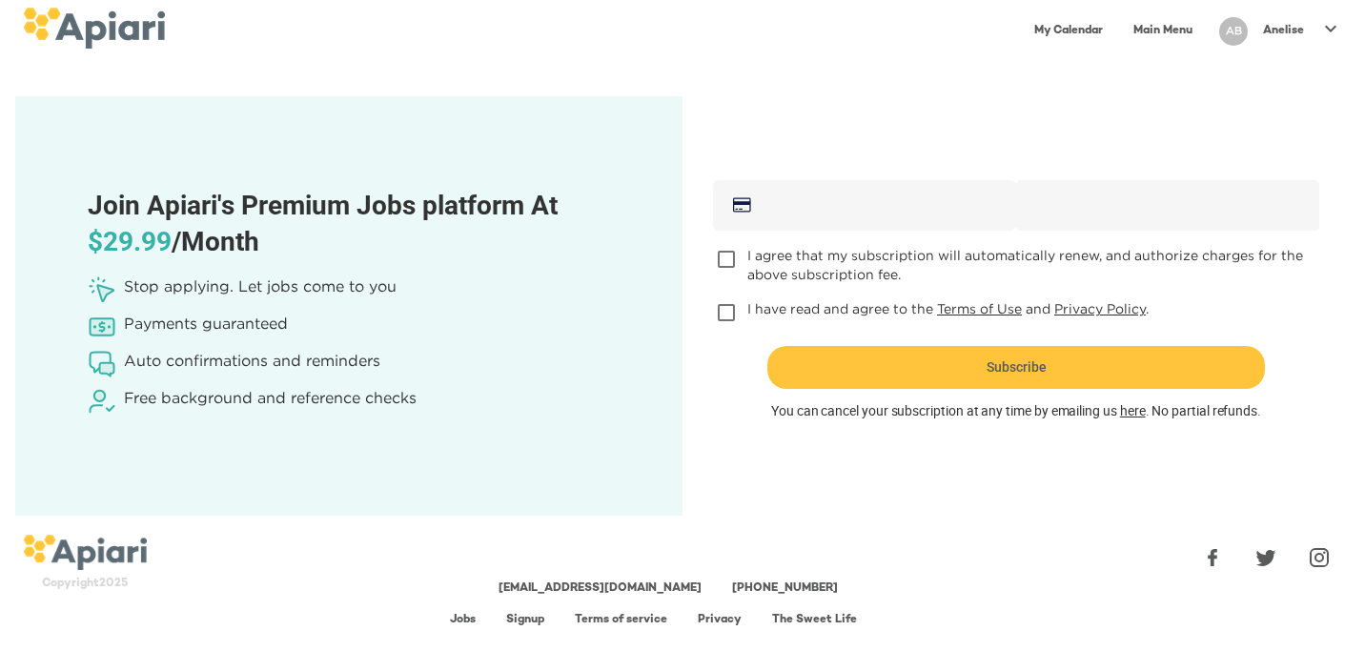
click at [1284, 26] on p "Anelise" at bounding box center [1283, 31] width 41 height 16
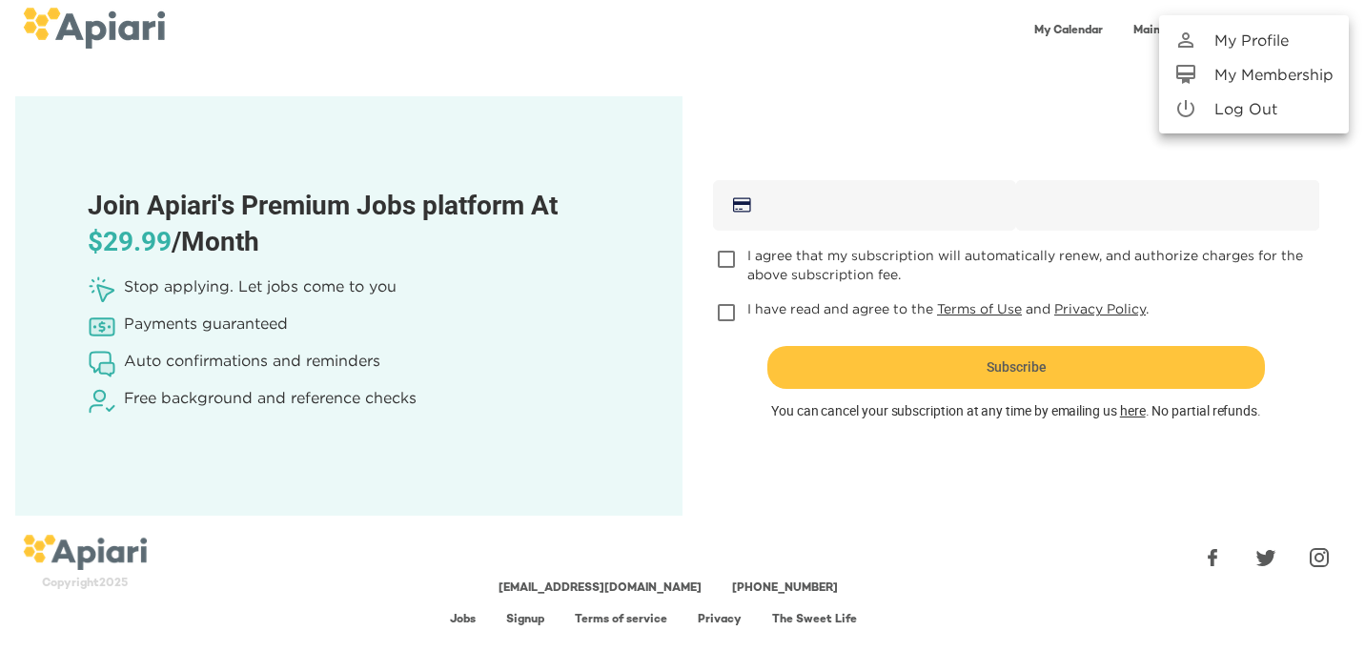
click at [1240, 41] on p "My Profile" at bounding box center [1252, 40] width 74 height 23
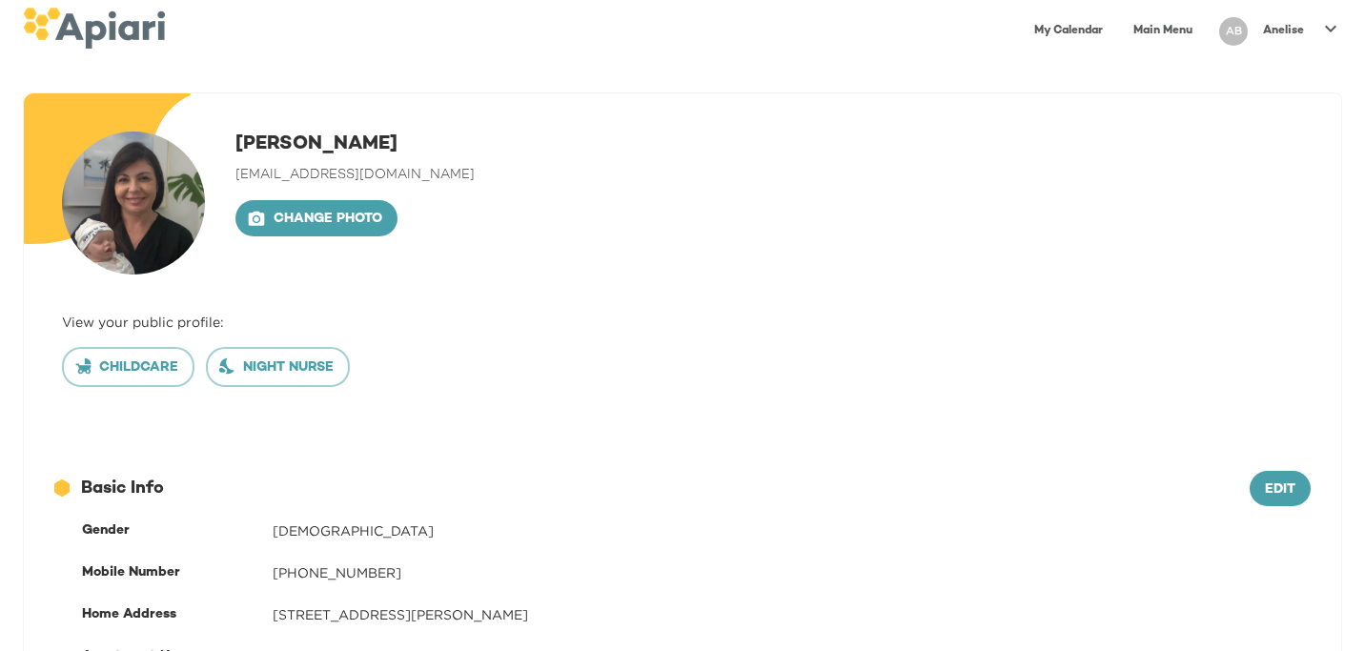
click at [101, 324] on div "View your public profile:" at bounding box center [682, 322] width 1241 height 19
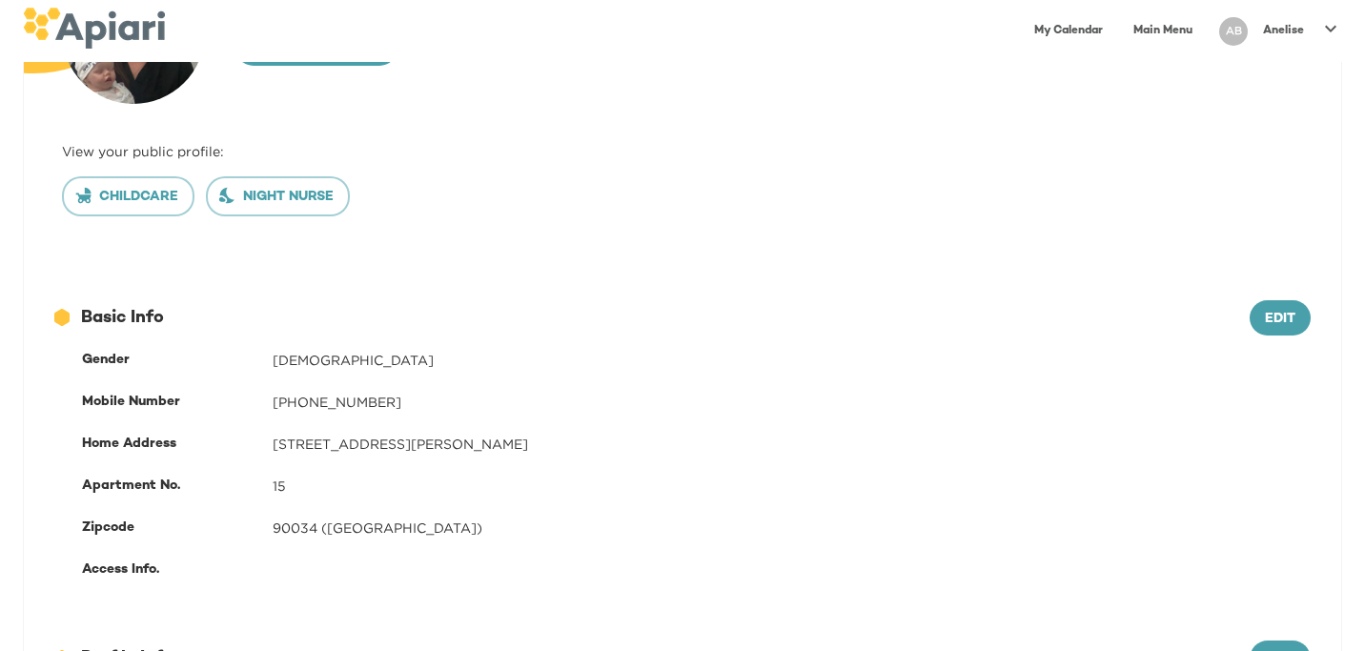
scroll to position [80, 0]
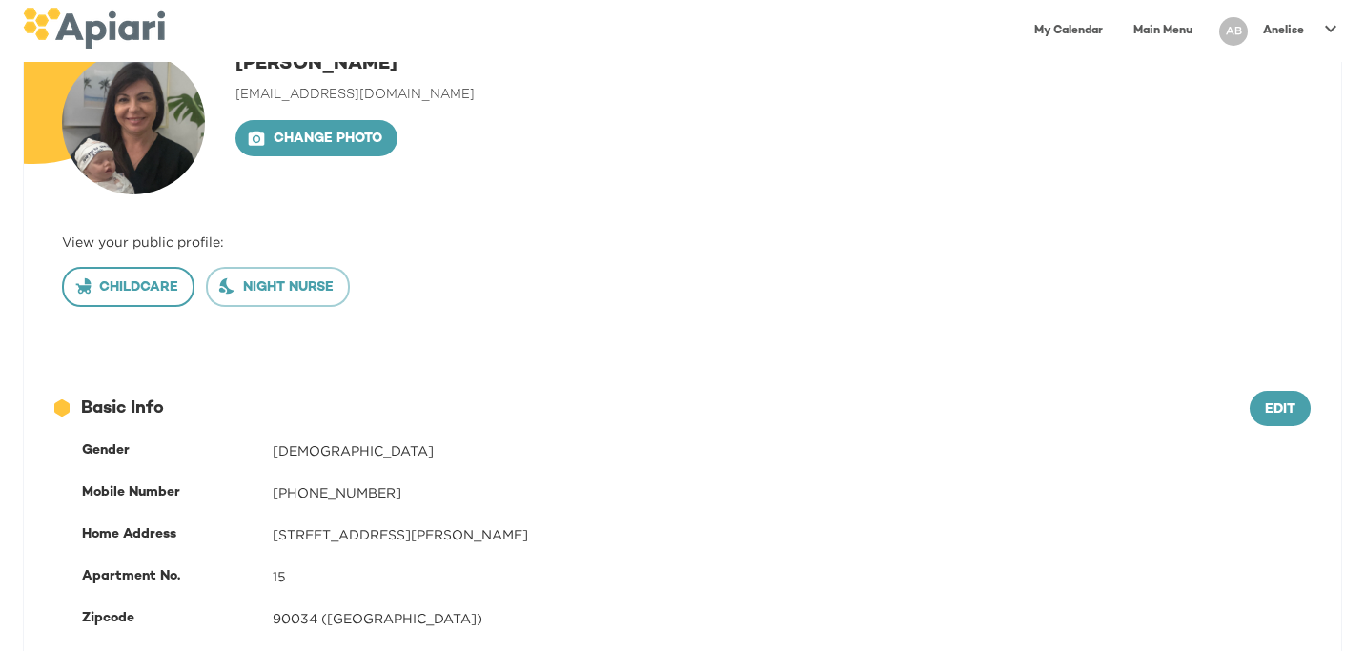
click at [128, 287] on span "Childcare" at bounding box center [128, 289] width 100 height 24
click at [317, 283] on span "Night nurse" at bounding box center [278, 289] width 112 height 24
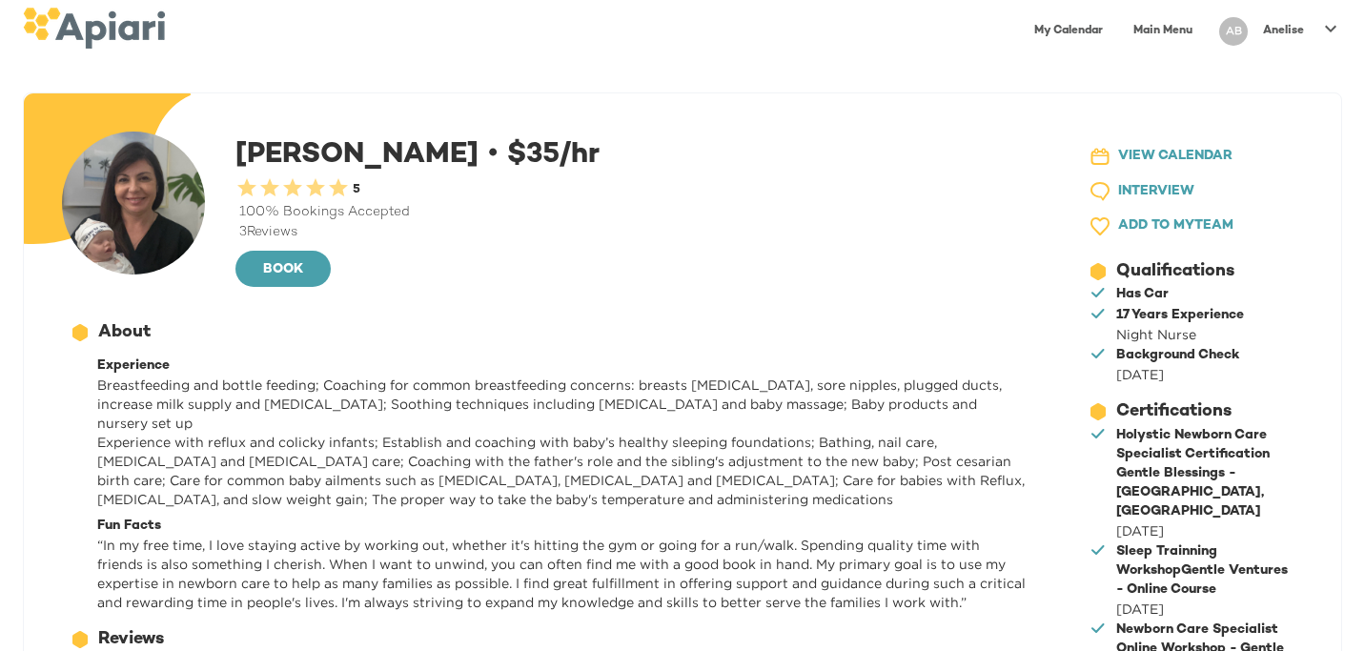
click at [1151, 220] on span "ADD TO MY TEAM" at bounding box center [1175, 227] width 115 height 24
click at [1133, 154] on span "VIEW CALENDAR" at bounding box center [1175, 157] width 114 height 24
click at [1161, 192] on span "INTERVIEW" at bounding box center [1156, 192] width 76 height 24
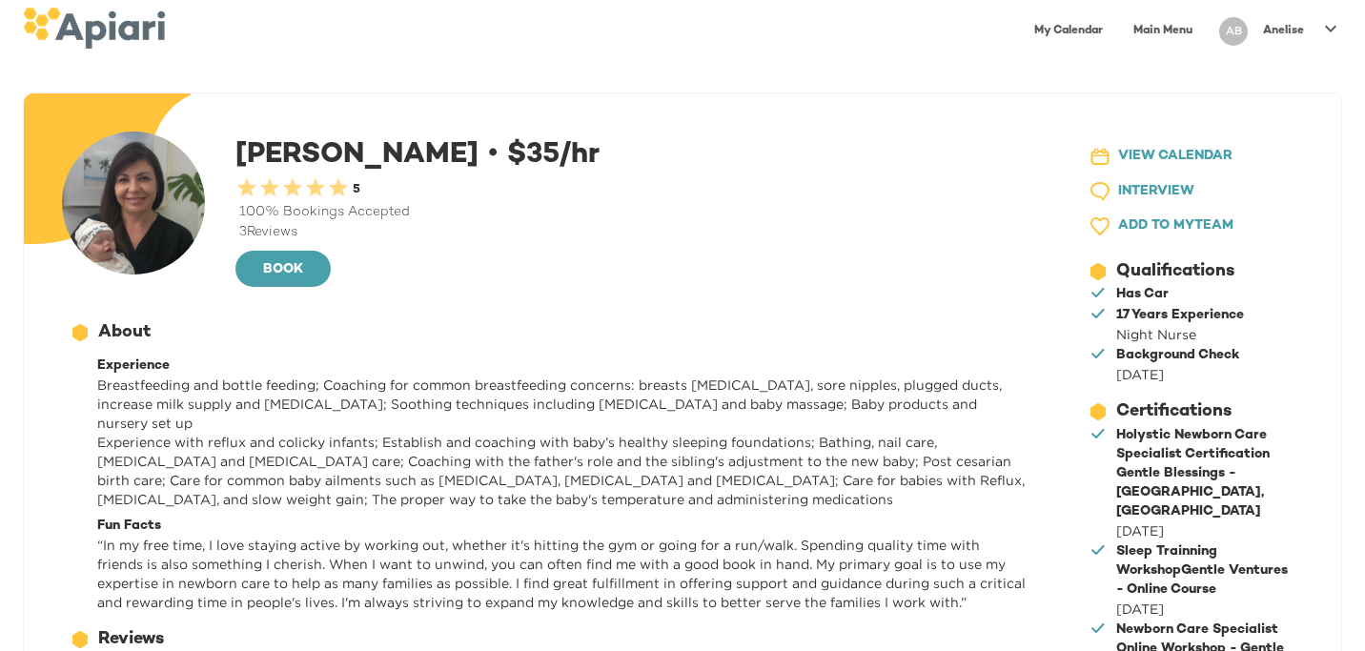
click at [1161, 192] on span "INTERVIEW" at bounding box center [1156, 192] width 76 height 24
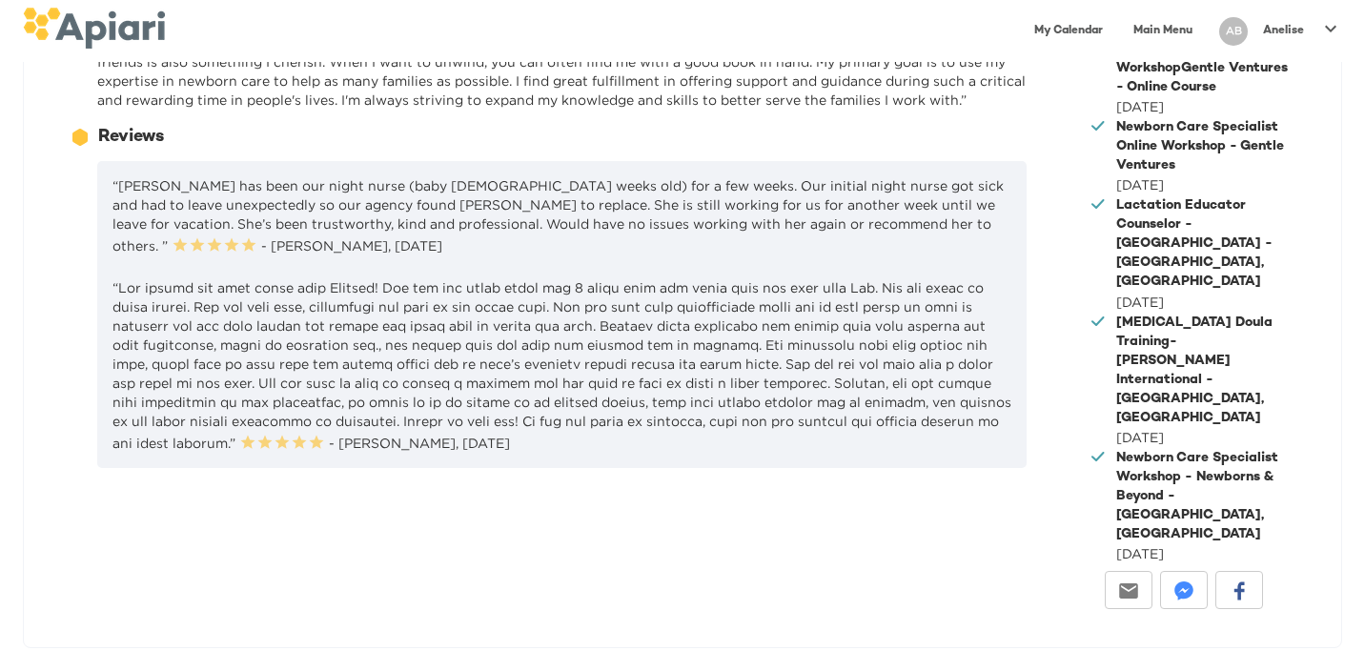
scroll to position [502, 0]
